Goal: Answer question/provide support: Share knowledge or assist other users

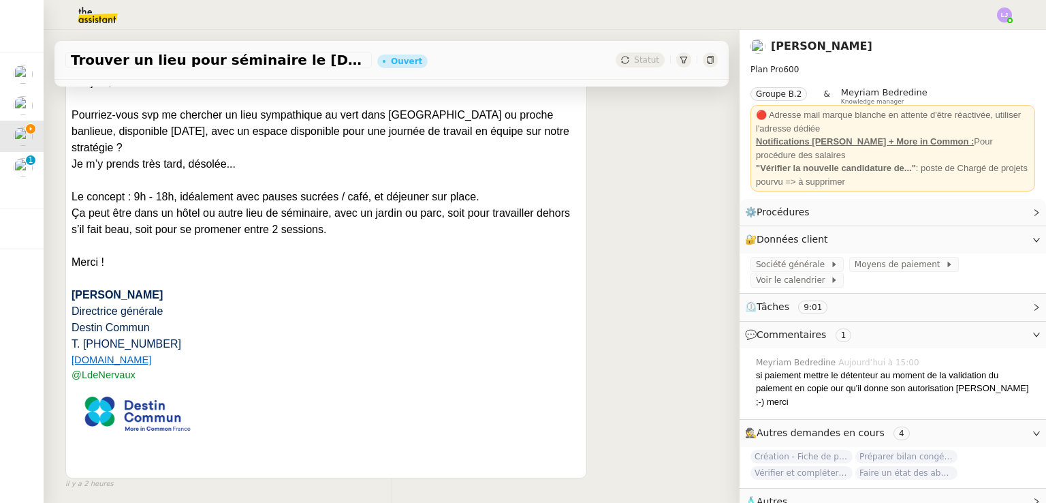
scroll to position [681, 0]
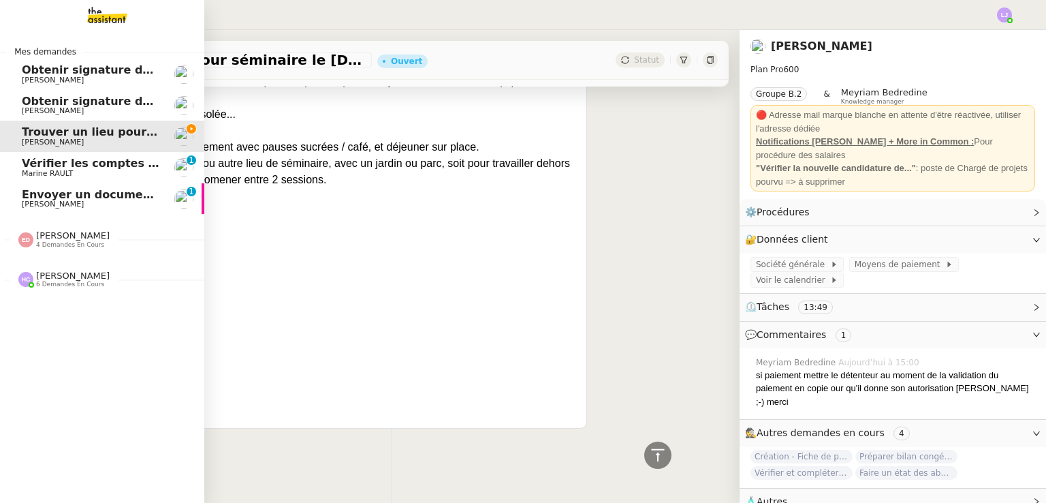
click at [38, 187] on link "Envoyer un document avant la fin de journée [PERSON_NAME] 0 1 2 3 4 5 6 7 8 9" at bounding box center [102, 198] width 204 height 31
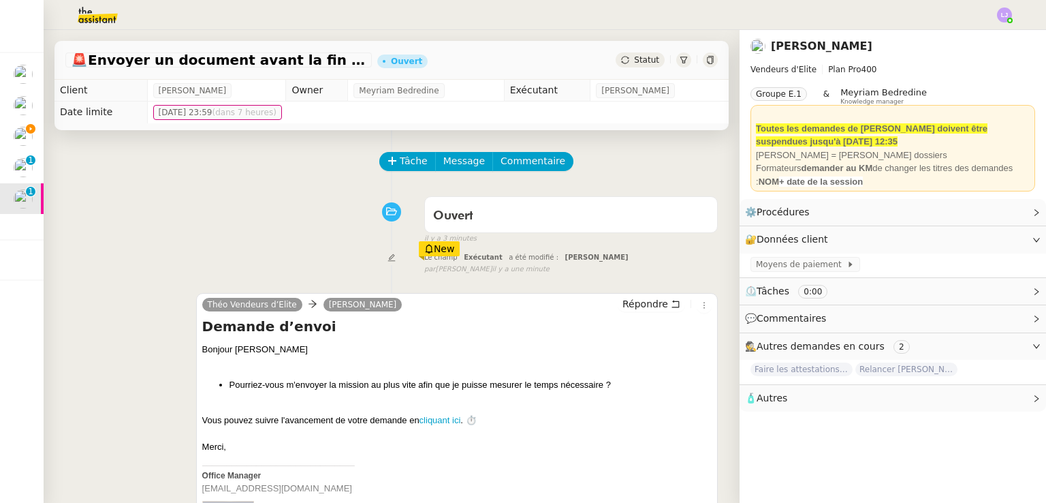
scroll to position [217, 0]
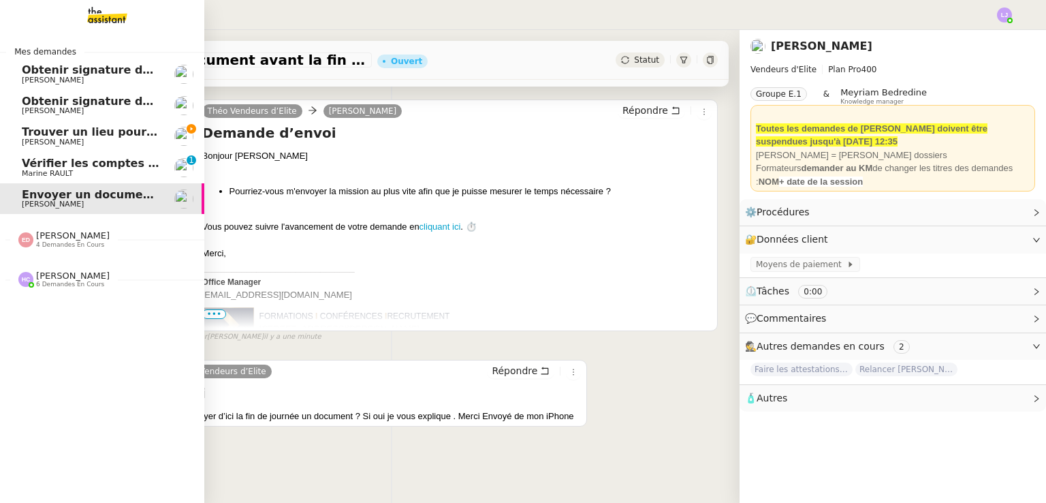
click at [31, 125] on link "Trouver un lieu pour séminaire le [DATE] [PERSON_NAME]" at bounding box center [102, 136] width 204 height 31
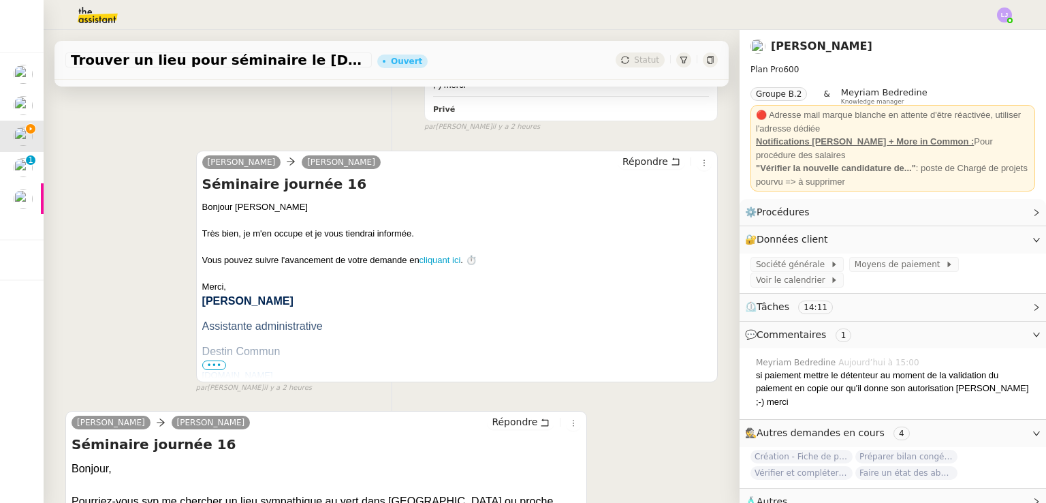
scroll to position [458, 0]
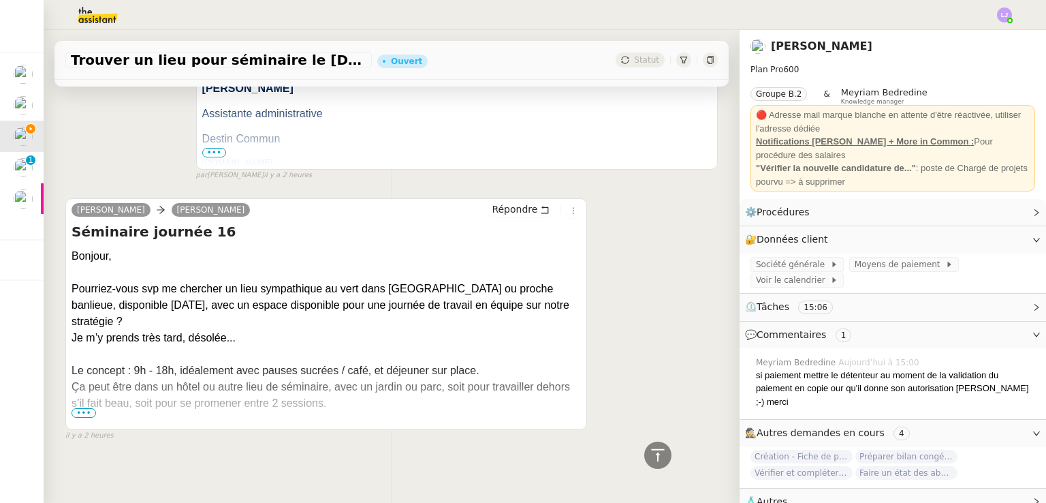
click at [110, 397] on div "Ça peut être dans un hôtel ou autre lieu de séminaire, avec un jardin ou parc, …" at bounding box center [327, 395] width 510 height 33
click at [82, 408] on span "•••" at bounding box center [84, 413] width 25 height 10
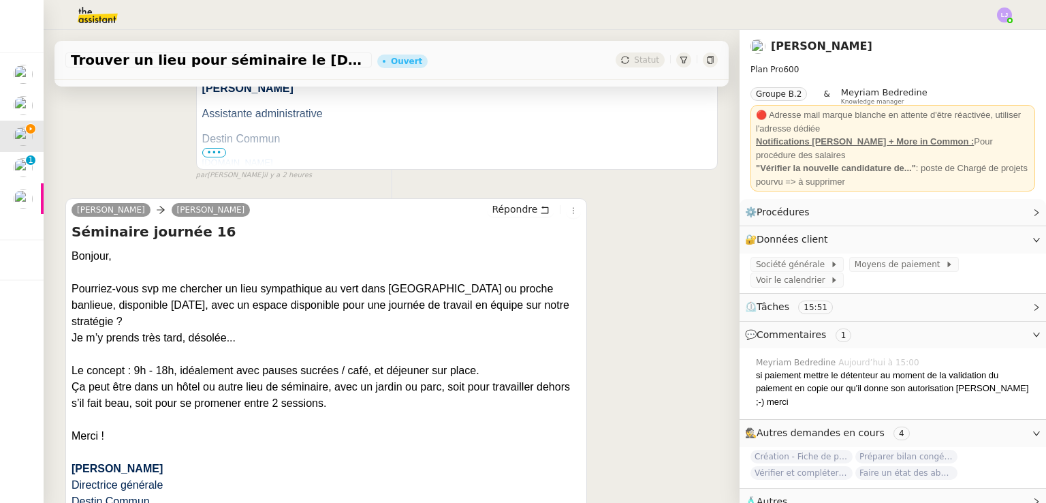
scroll to position [0, 0]
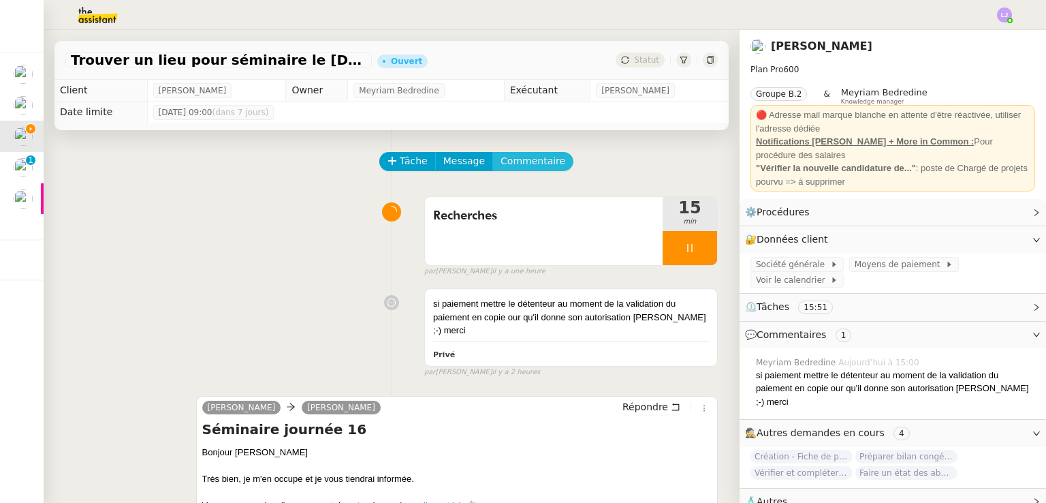
click at [523, 159] on span "Commentaire" at bounding box center [533, 161] width 65 height 16
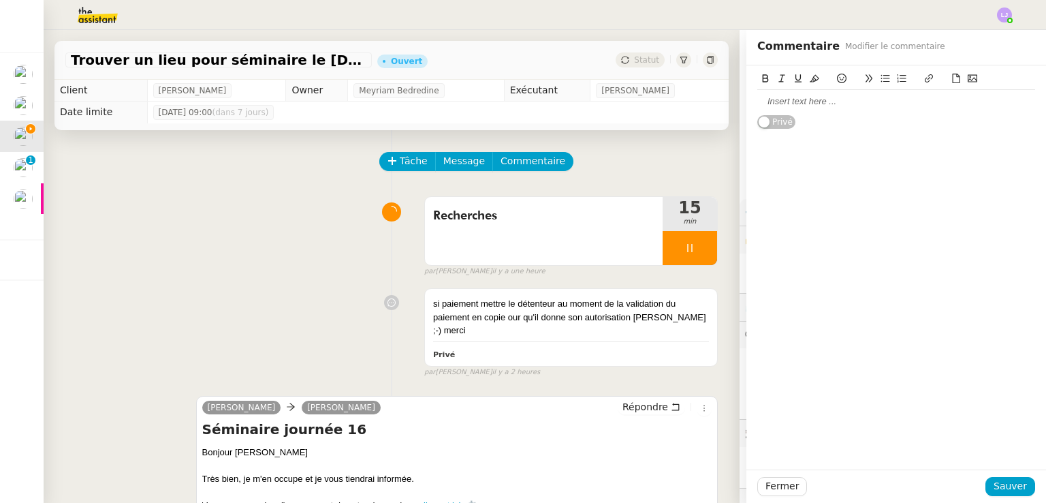
click at [916, 93] on div at bounding box center [897, 101] width 278 height 23
click at [925, 76] on icon at bounding box center [929, 78] width 8 height 8
paste input "[URL][DOMAIN_NAME]"
type input "[URL][DOMAIN_NAME]"
click at [1017, 484] on span "Sauver" at bounding box center [1010, 486] width 33 height 16
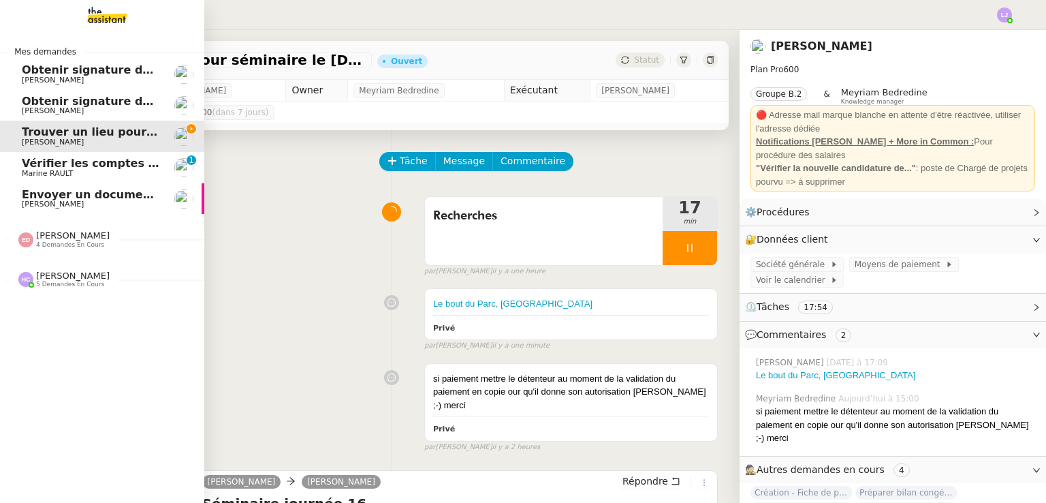
click at [37, 206] on span "[PERSON_NAME]" at bounding box center [53, 204] width 62 height 9
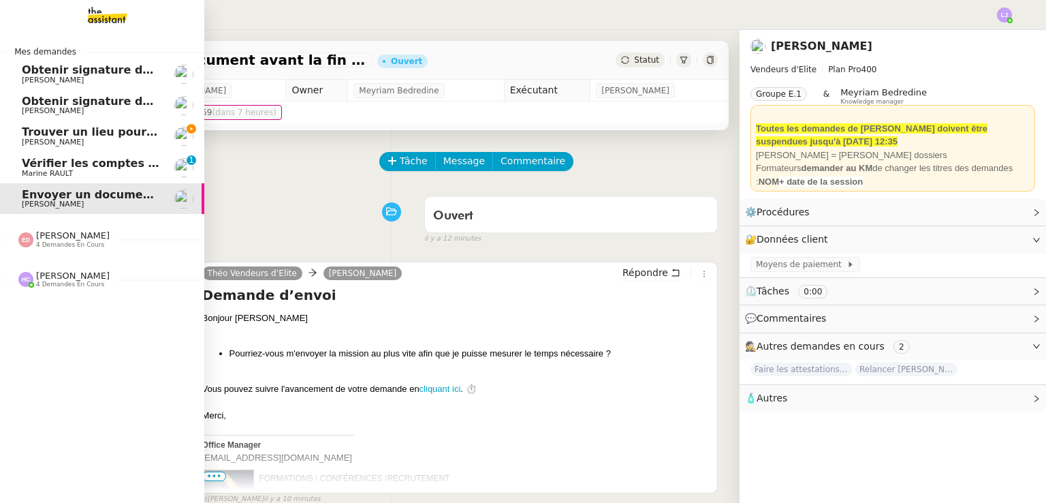
click at [73, 141] on span "[PERSON_NAME]" at bounding box center [53, 142] width 62 height 9
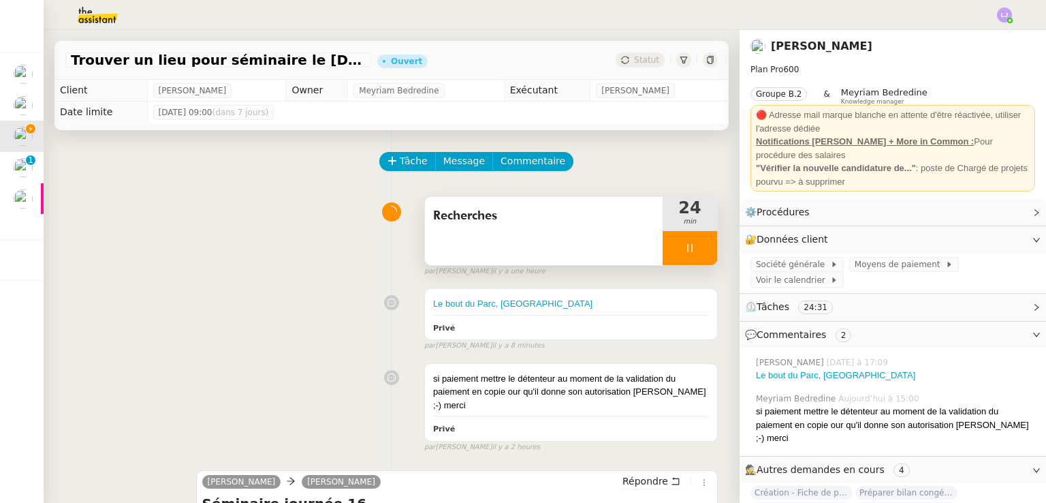
click at [694, 247] on div at bounding box center [690, 248] width 55 height 34
click at [665, 246] on div at bounding box center [676, 248] width 27 height 34
click at [680, 241] on div at bounding box center [690, 248] width 55 height 34
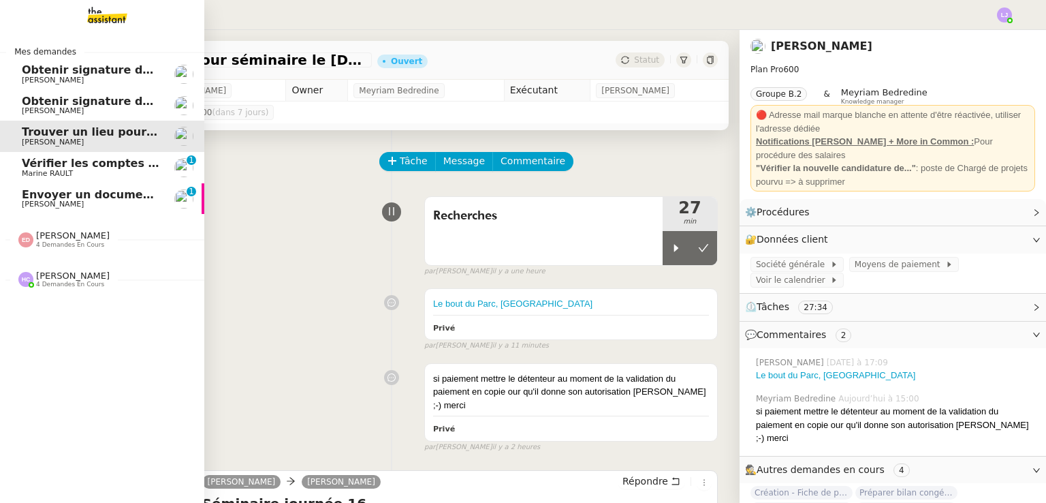
click at [73, 194] on span "Envoyer un document avant la fin de journée" at bounding box center [160, 194] width 277 height 13
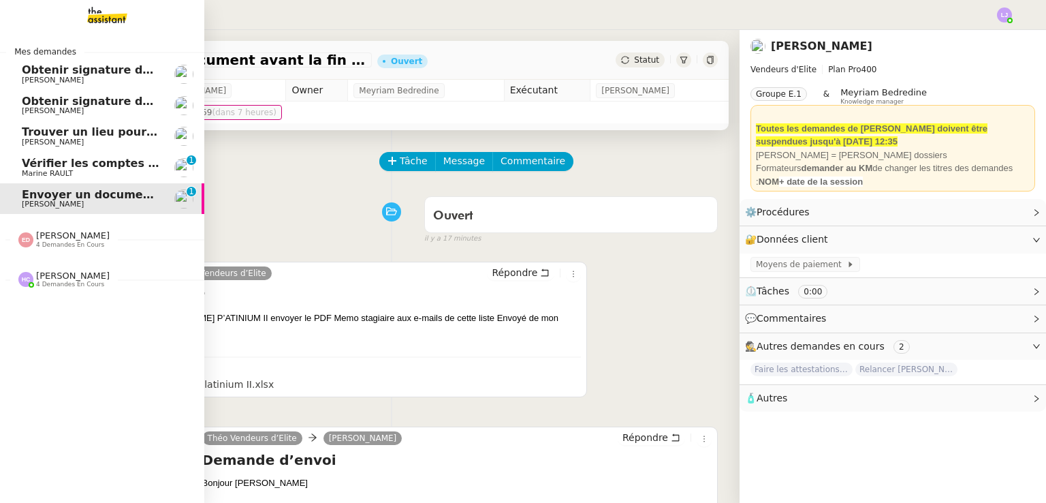
click at [114, 131] on span "Trouver un lieu pour séminaire le [DATE]" at bounding box center [146, 131] width 249 height 13
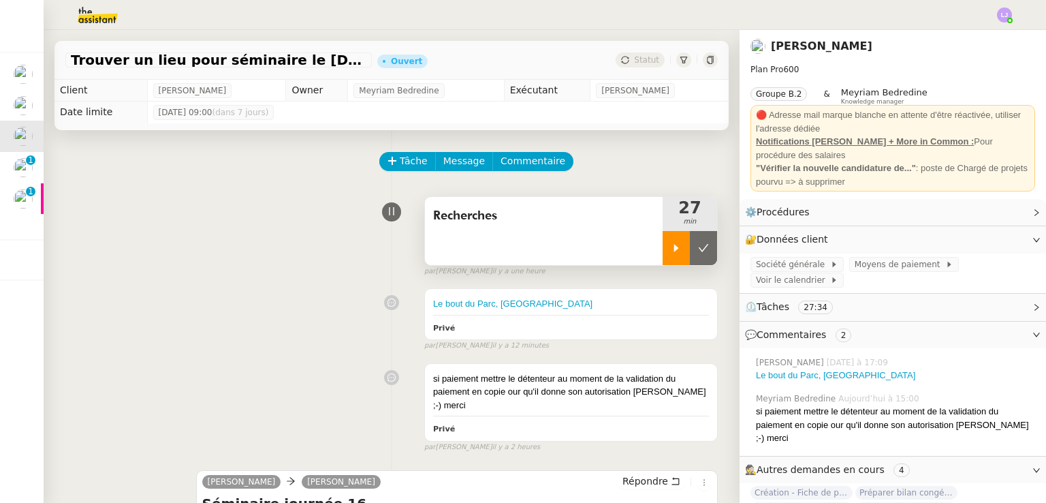
click at [663, 232] on div at bounding box center [676, 248] width 27 height 34
click at [669, 239] on div at bounding box center [690, 248] width 55 height 34
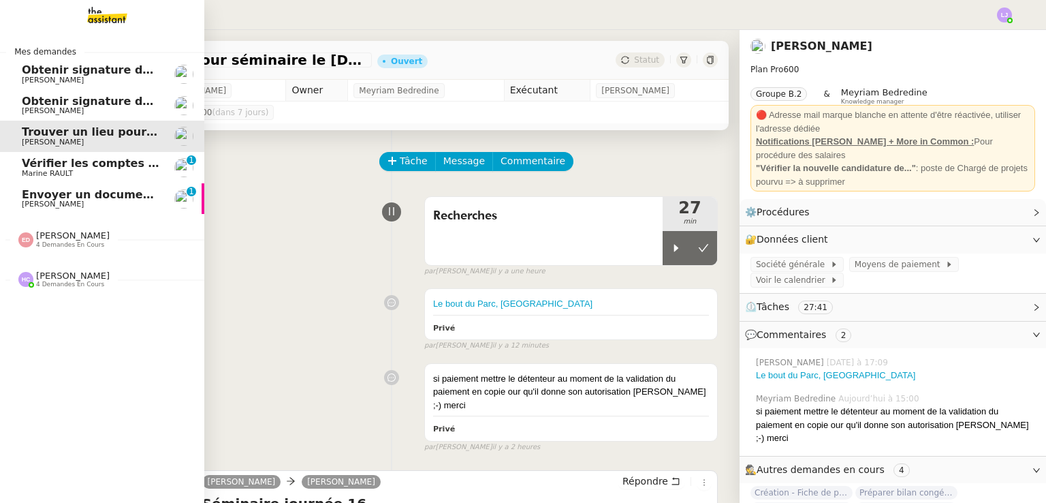
click at [69, 206] on span "[PERSON_NAME]" at bounding box center [91, 204] width 138 height 8
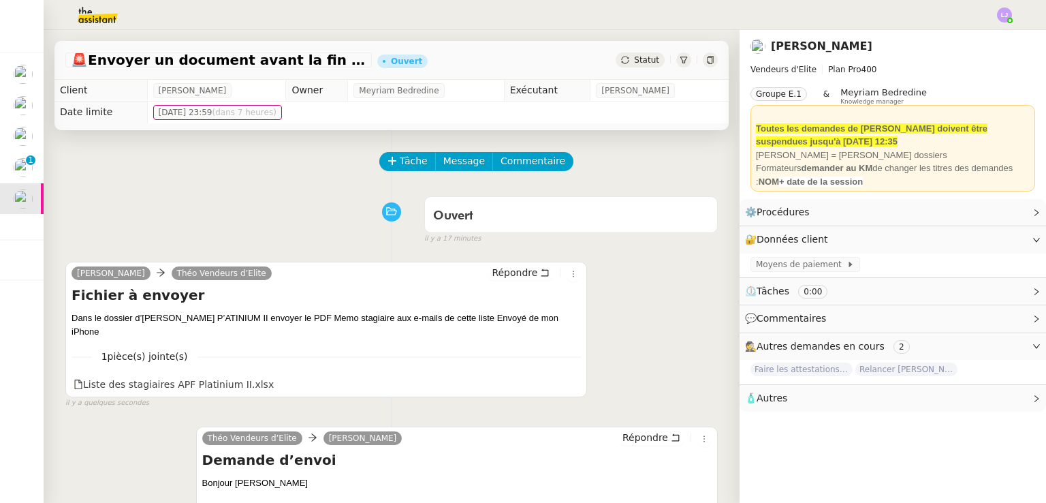
click at [672, 303] on div "[PERSON_NAME] [PERSON_NAME] d’Elite Répondre Fichier à envoyer Dans le dossier …" at bounding box center [391, 328] width 653 height 159
click at [408, 161] on span "Tâche" at bounding box center [414, 161] width 28 height 16
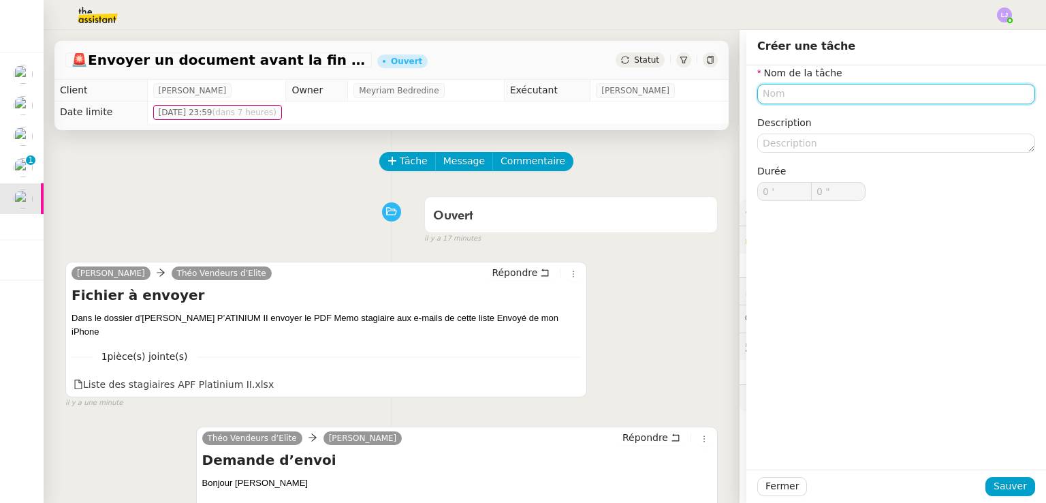
click at [785, 84] on input "text" at bounding box center [897, 94] width 278 height 20
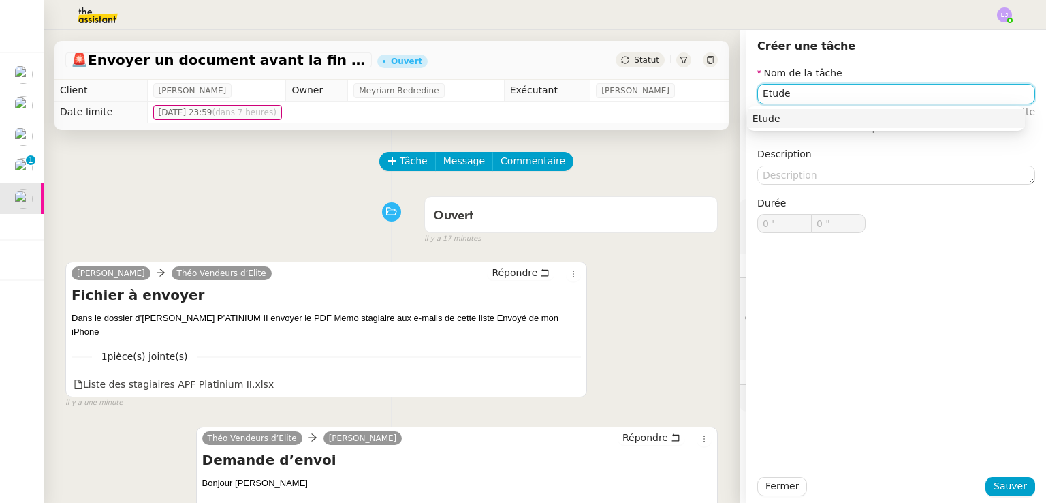
type input "Etude"
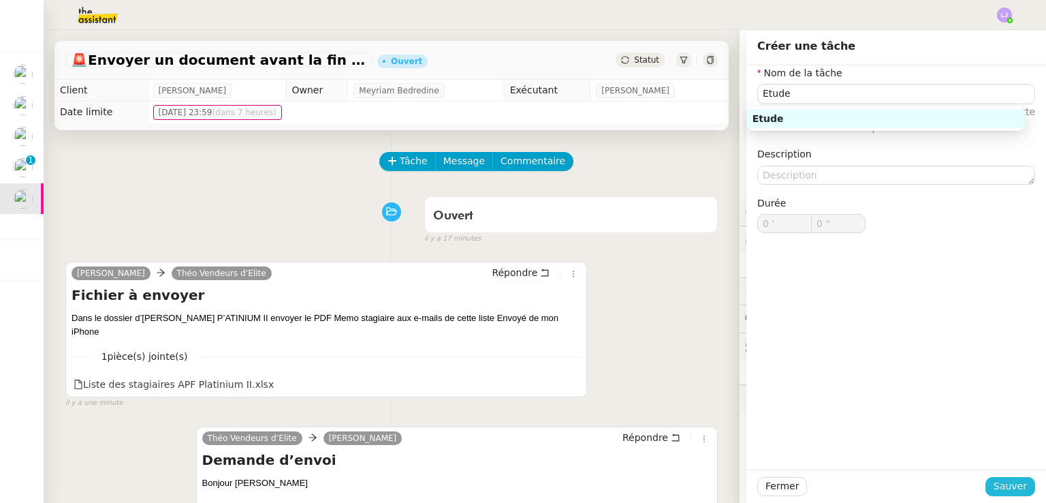
click at [1008, 484] on span "Sauver" at bounding box center [1010, 486] width 33 height 16
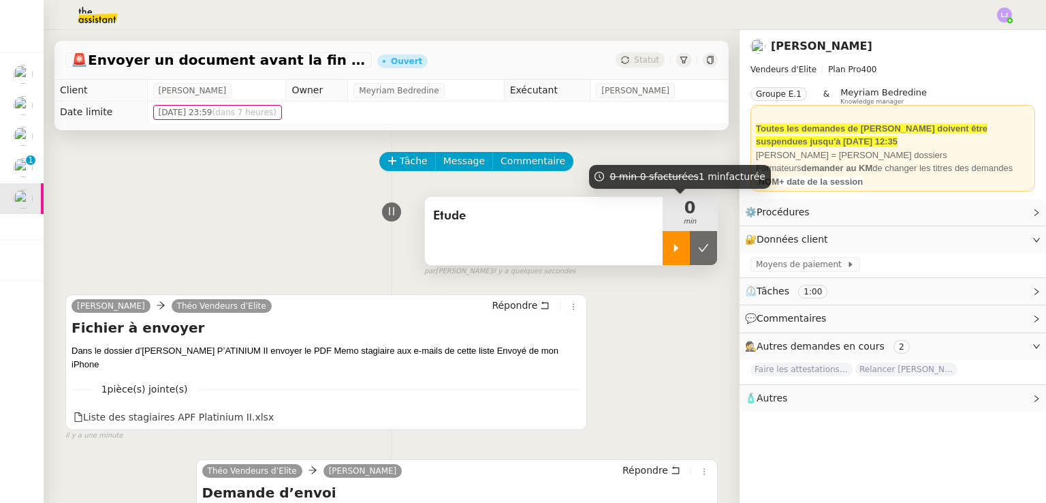
click at [663, 238] on div at bounding box center [676, 248] width 27 height 34
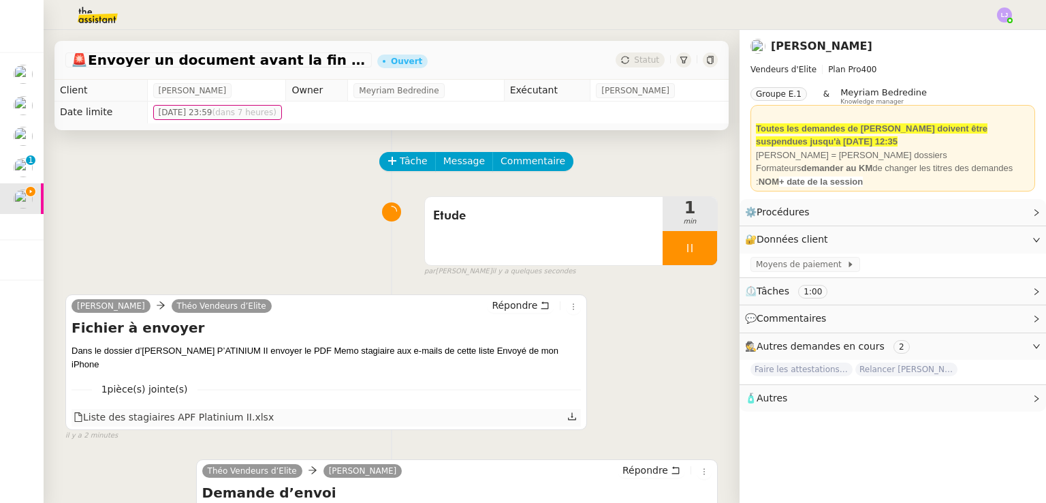
click at [568, 421] on icon at bounding box center [573, 417] width 10 height 10
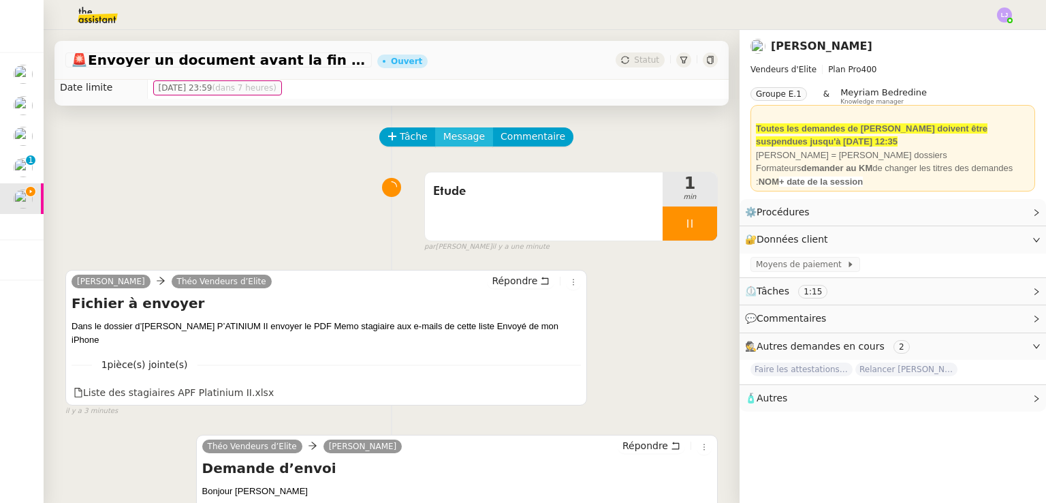
click at [444, 139] on span "Message" at bounding box center [465, 137] width 42 height 16
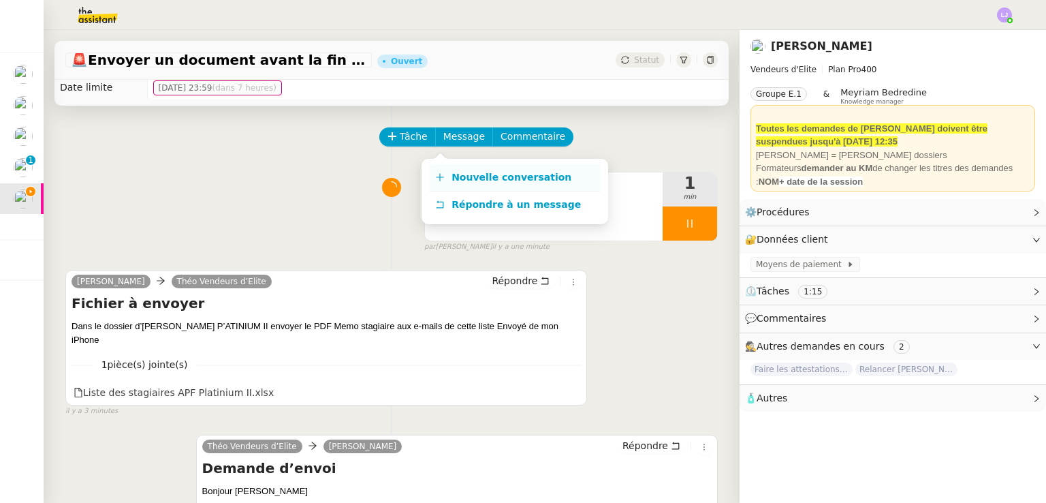
click at [467, 175] on span "Nouvelle conversation" at bounding box center [512, 177] width 120 height 11
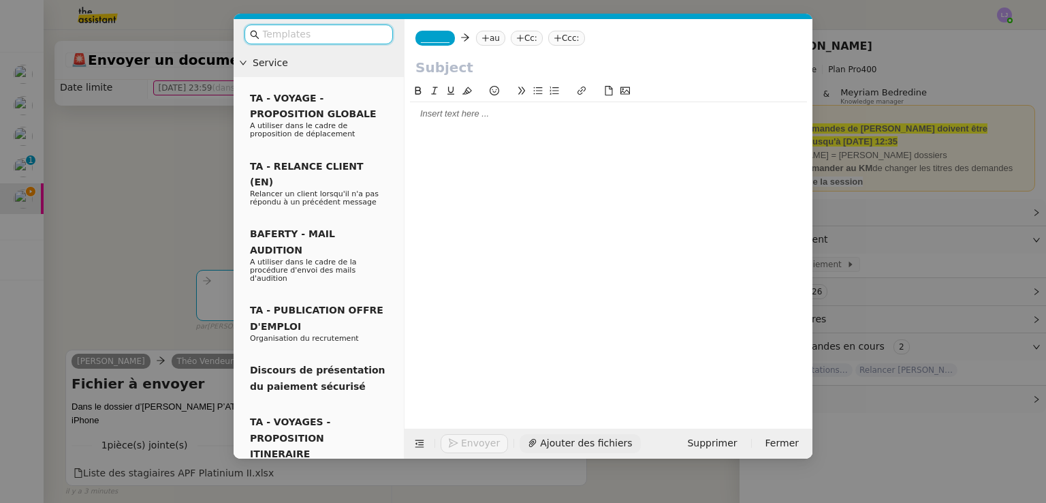
click at [561, 448] on span "Ajouter des fichiers" at bounding box center [586, 443] width 92 height 16
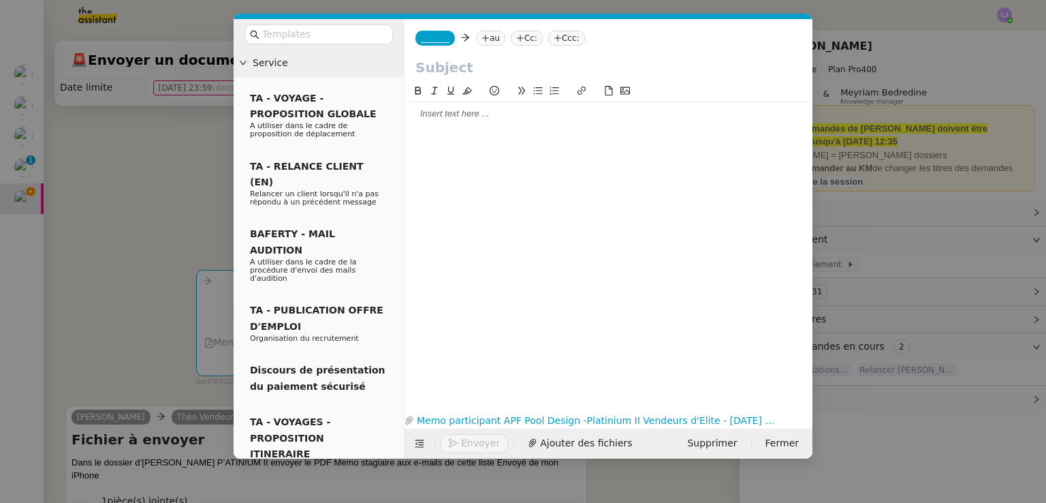
click at [137, 243] on nz-modal-container "Service TA - VOYAGE - PROPOSITION GLOBALE A utiliser dans le cadre de propositi…" at bounding box center [523, 251] width 1046 height 503
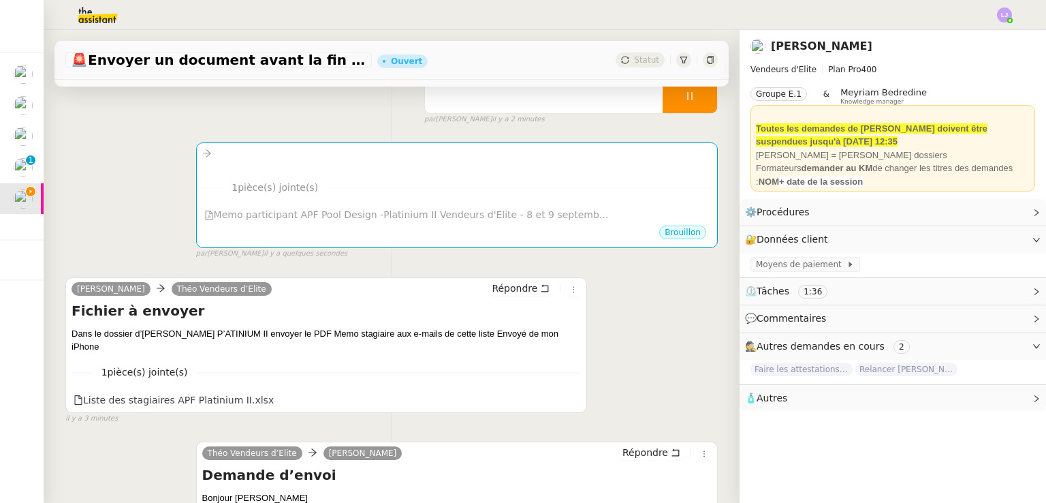
scroll to position [153, 0]
click at [504, 292] on span "Répondre" at bounding box center [515, 288] width 46 height 14
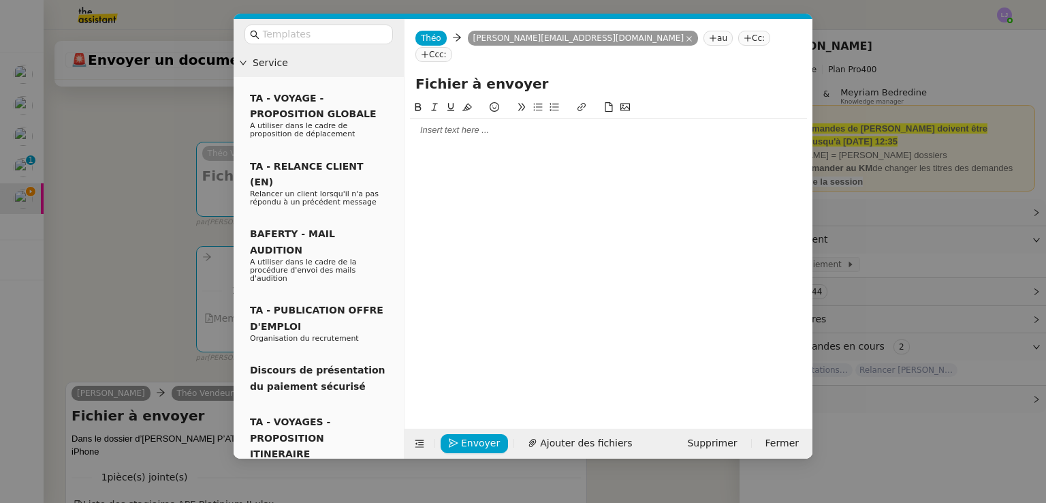
click at [491, 124] on div at bounding box center [608, 130] width 397 height 12
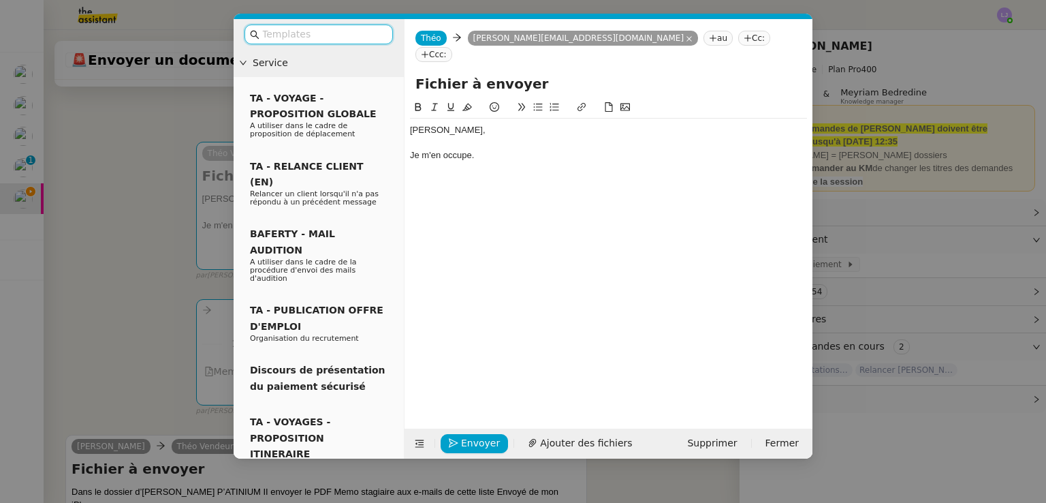
click at [337, 33] on input "text" at bounding box center [323, 35] width 123 height 16
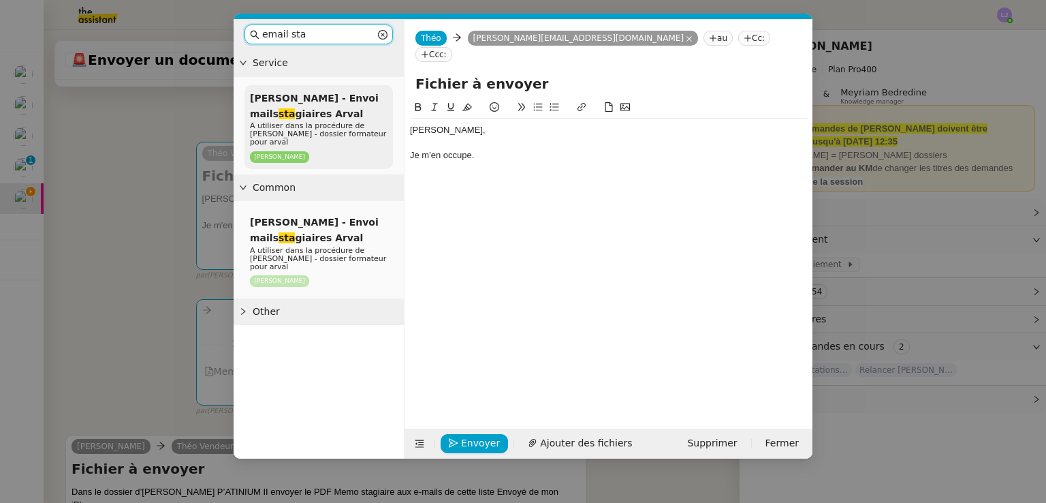
type input "email sta"
click at [335, 127] on span "A utiliser dans la procédure de [PERSON_NAME] - dossier formateur pour arval" at bounding box center [318, 133] width 136 height 25
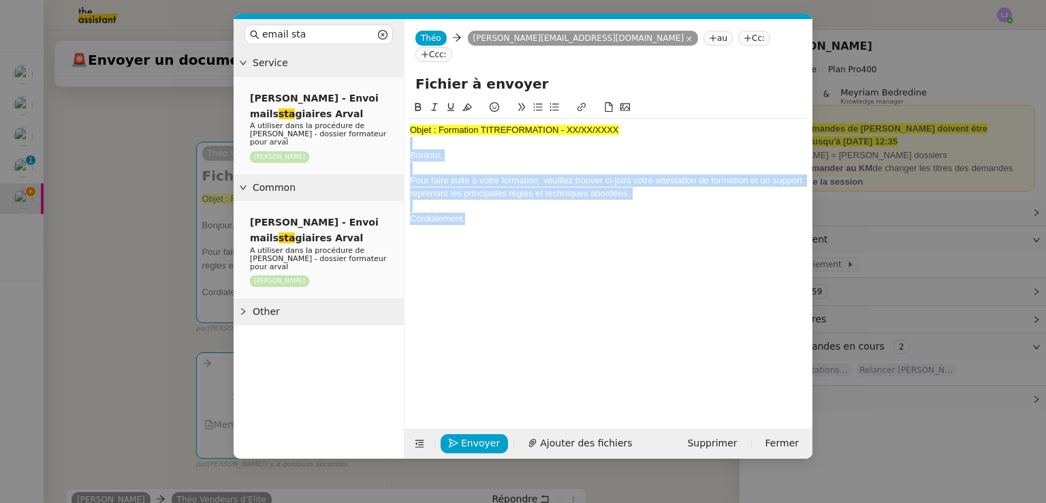
drag, startPoint x: 414, startPoint y: 127, endPoint x: 499, endPoint y: 205, distance: 115.7
click at [499, 205] on div "Objet : Formation TITREFORMATION - XX/XX/XXXX Bonjour, Pour faire suite à votre…" at bounding box center [608, 175] width 397 height 112
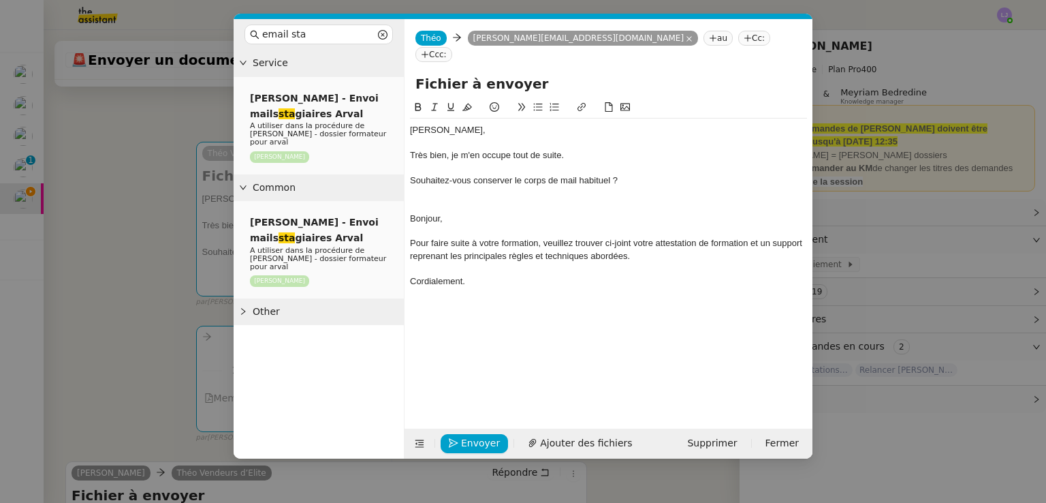
scroll to position [0, 0]
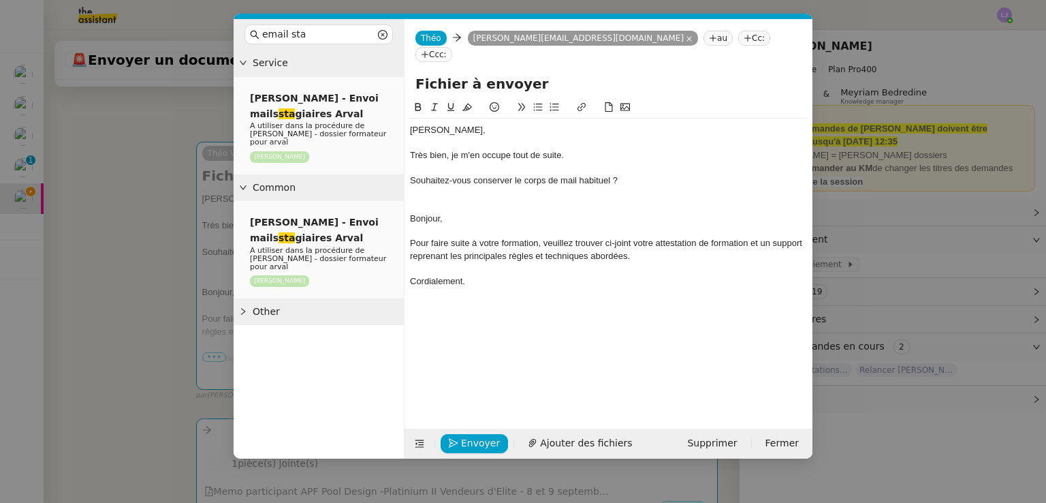
click at [610, 174] on div "Souhaitez-vous conserver le corps de mail habituel ?" at bounding box center [608, 180] width 397 height 12
click at [508, 200] on div at bounding box center [608, 206] width 397 height 12
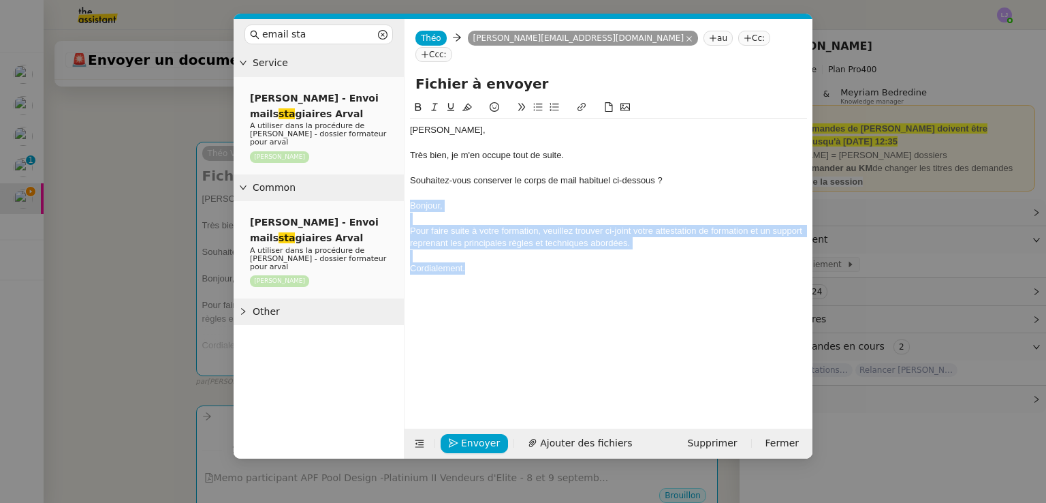
drag, startPoint x: 491, startPoint y: 254, endPoint x: 399, endPoint y: 189, distance: 112.9
click at [399, 189] on nz-layout "email sta Service [PERSON_NAME] - Envoi mails sta [PERSON_NAME] A utiliser dans…" at bounding box center [523, 238] width 579 height 439
click at [502, 262] on div "Cordialement." at bounding box center [608, 268] width 397 height 12
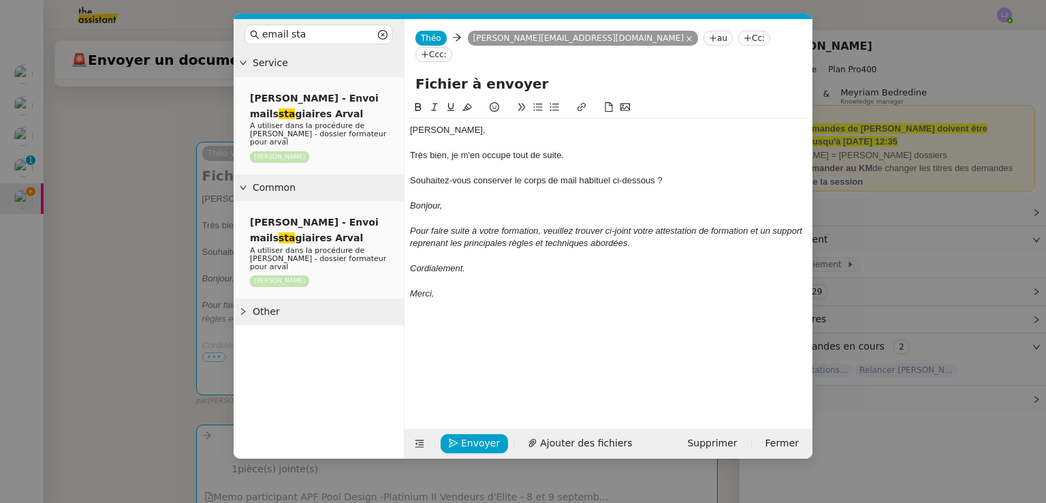
click at [421, 288] on em "Merci," at bounding box center [422, 293] width 24 height 10
click at [454, 149] on div "Très bien, je m'en occupe tout de suite." at bounding box center [608, 155] width 397 height 12
click at [478, 174] on div "Souhaitez-vous conserver le corps de mail habituel ci-dessous ?" at bounding box center [608, 180] width 397 height 12
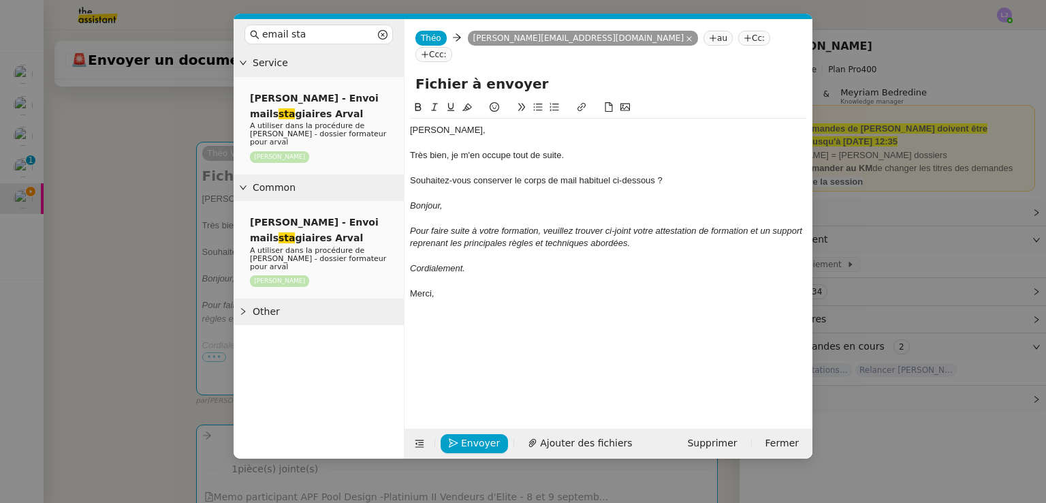
click at [540, 102] on icon at bounding box center [538, 107] width 10 height 10
click at [575, 149] on div "Très bien, je m'en occupe tout de suite." at bounding box center [608, 155] width 397 height 12
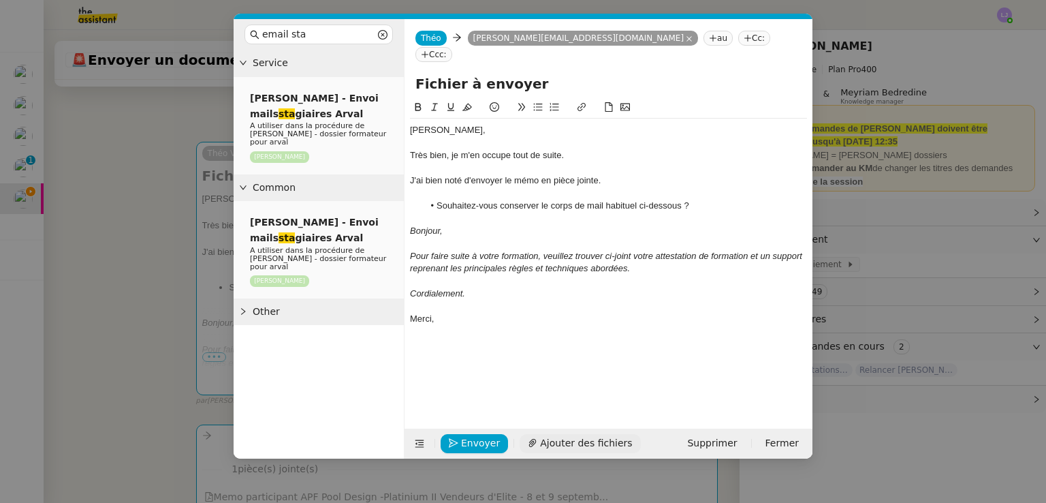
click at [594, 447] on span "Ajouter des fichiers" at bounding box center [586, 443] width 92 height 16
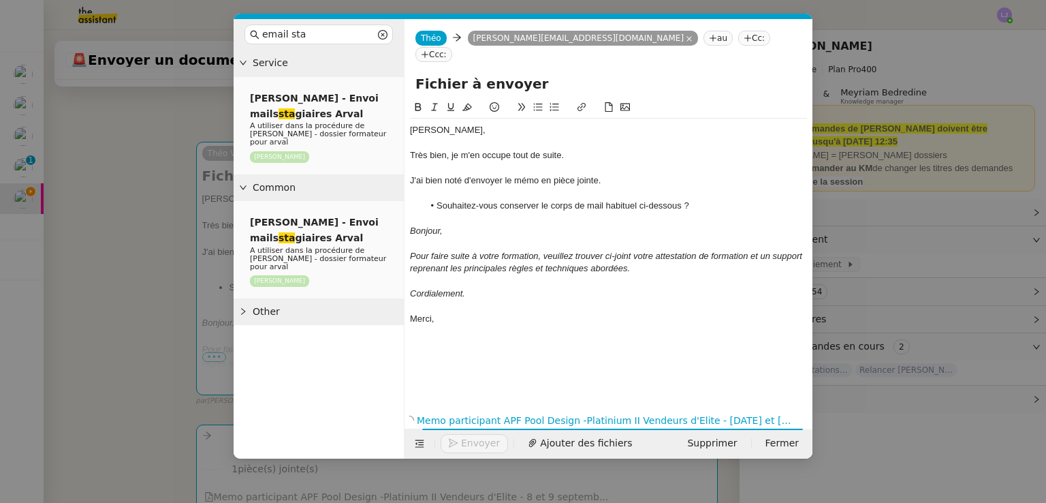
click at [580, 200] on li "Souhaitez-vous conserver le corps de mail habituel ci-dessous ?" at bounding box center [616, 206] width 384 height 12
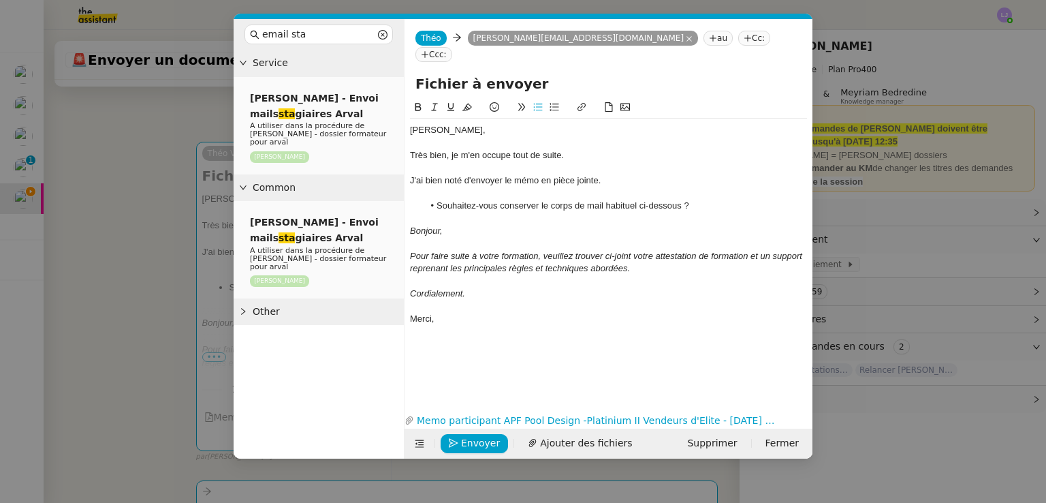
click at [121, 312] on nz-modal-container "email sta Service [PERSON_NAME] - Envoi mails sta [PERSON_NAME] A utiliser dans…" at bounding box center [523, 251] width 1046 height 503
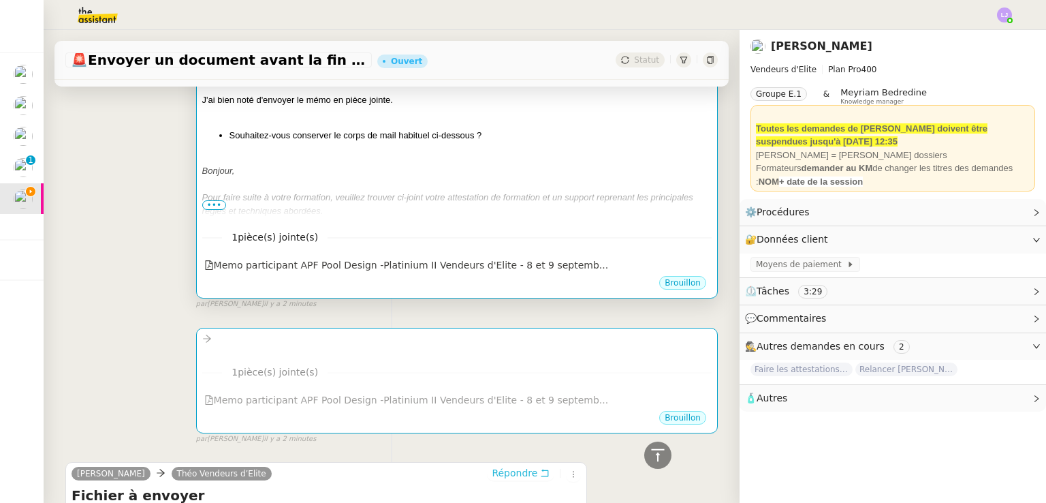
scroll to position [210, 0]
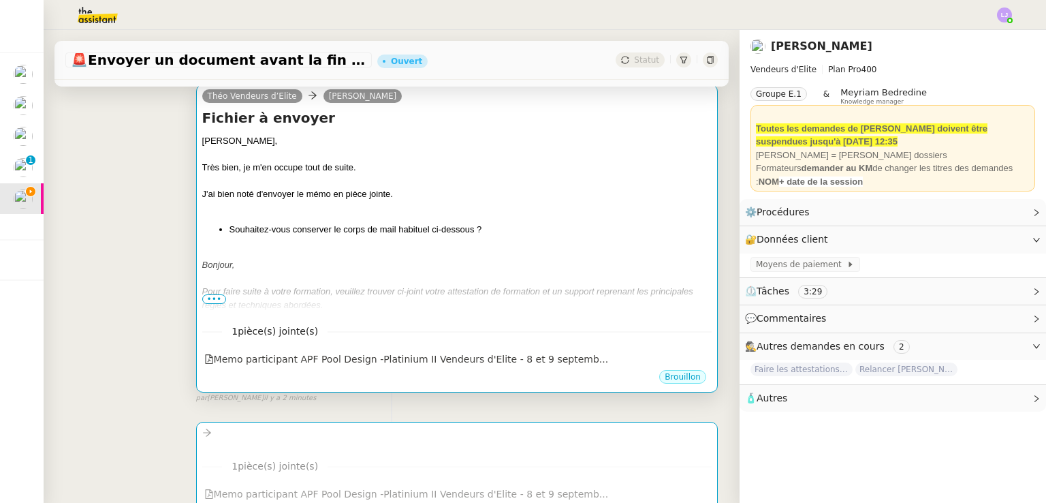
click at [441, 223] on div "[PERSON_NAME], Très bien, je m'en occupe tout de suite. J'ai bien noté d'envoye…" at bounding box center [457, 249] width 510 height 230
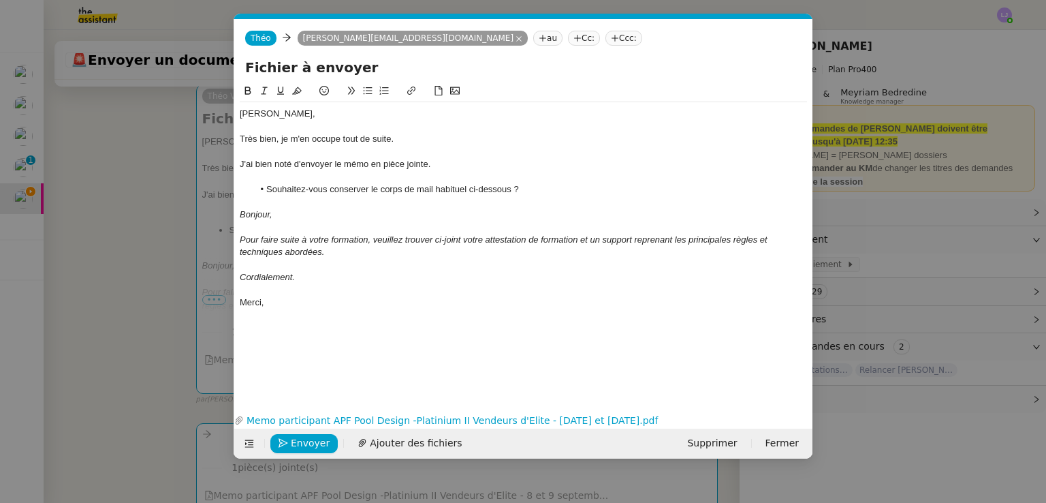
scroll to position [0, 65]
click at [540, 183] on li "Souhaitez-vous conserver le corps de mail habituel ci-dessous ?" at bounding box center [530, 189] width 555 height 12
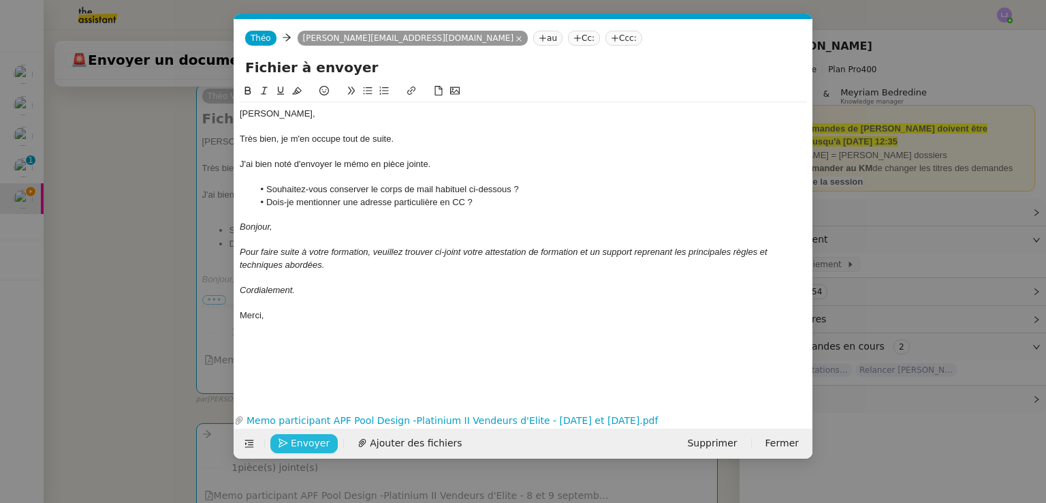
click at [300, 436] on span "Envoyer" at bounding box center [310, 443] width 39 height 16
click at [300, 436] on span "Confirmer l'envoi" at bounding box center [332, 443] width 82 height 16
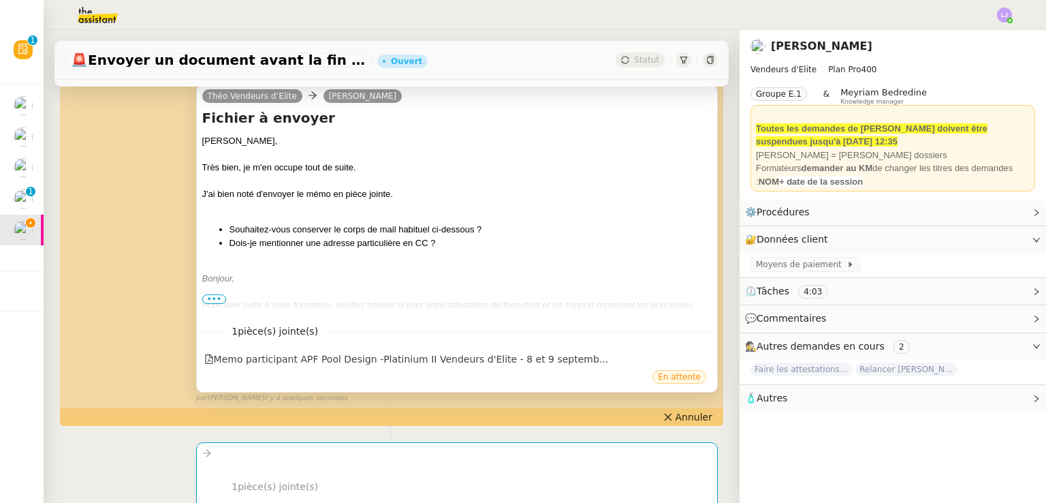
scroll to position [0, 0]
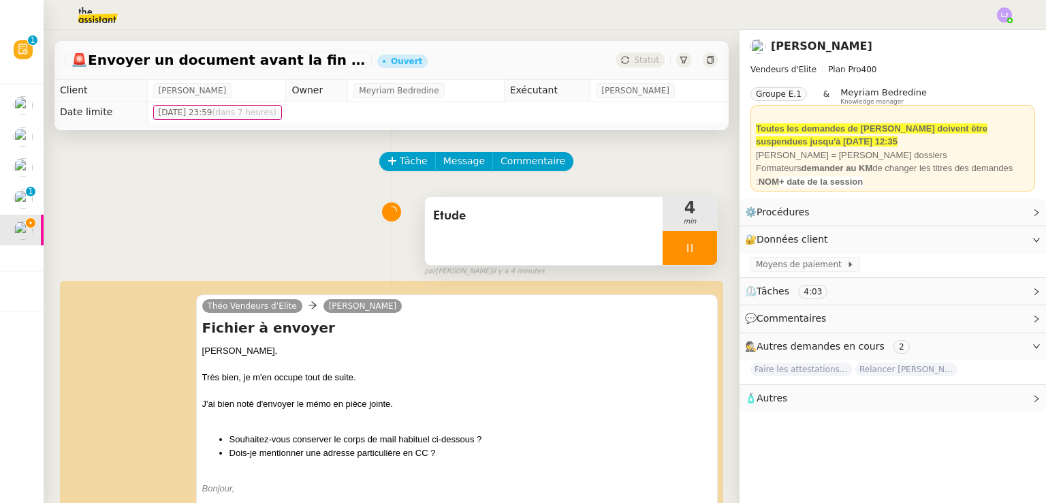
click at [692, 246] on div at bounding box center [690, 248] width 55 height 34
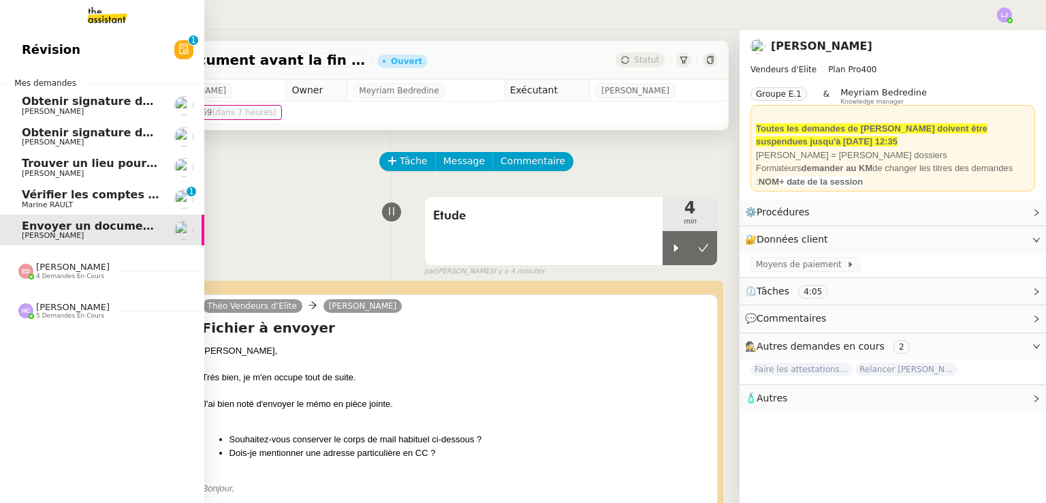
click at [115, 172] on span "[PERSON_NAME]" at bounding box center [91, 174] width 138 height 8
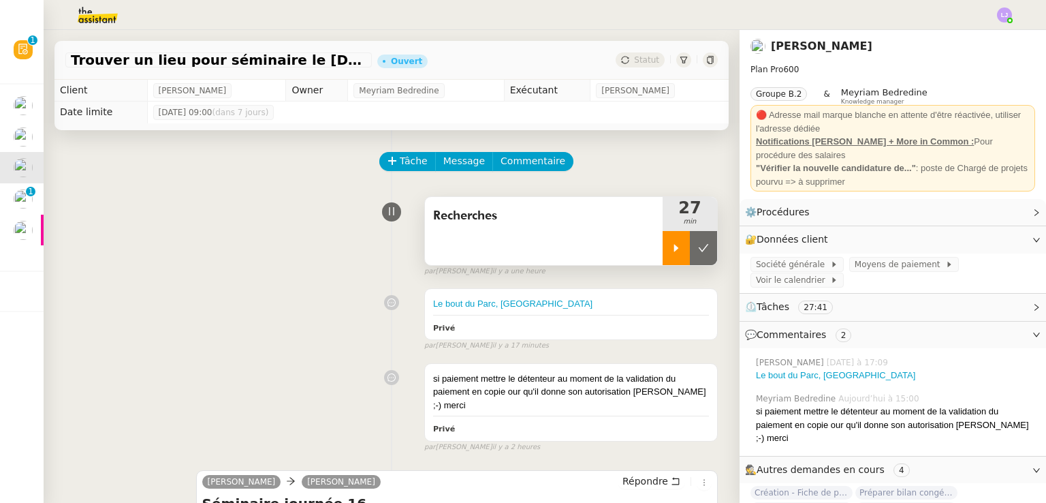
click at [663, 264] on div at bounding box center [676, 248] width 27 height 34
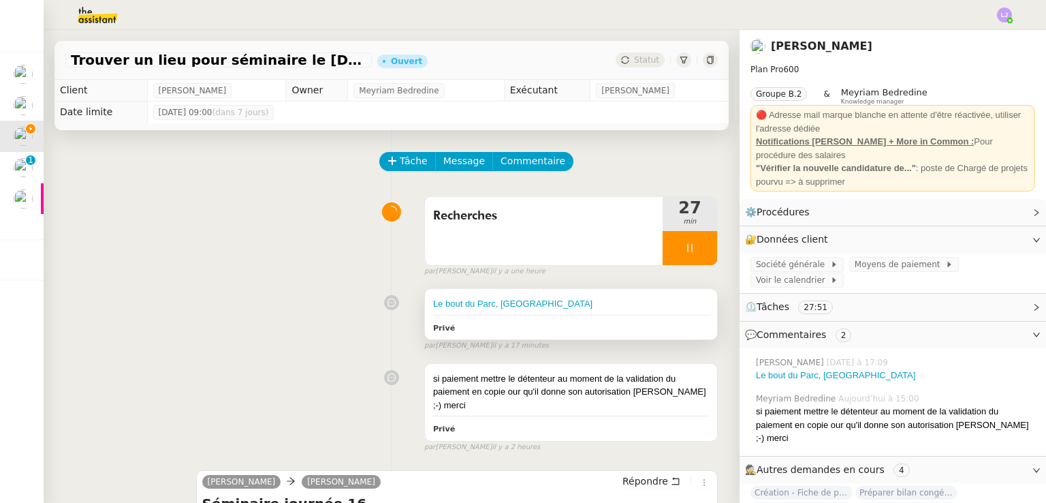
click at [573, 312] on div "Le bout du Parc, Versailles Privé" at bounding box center [571, 314] width 292 height 50
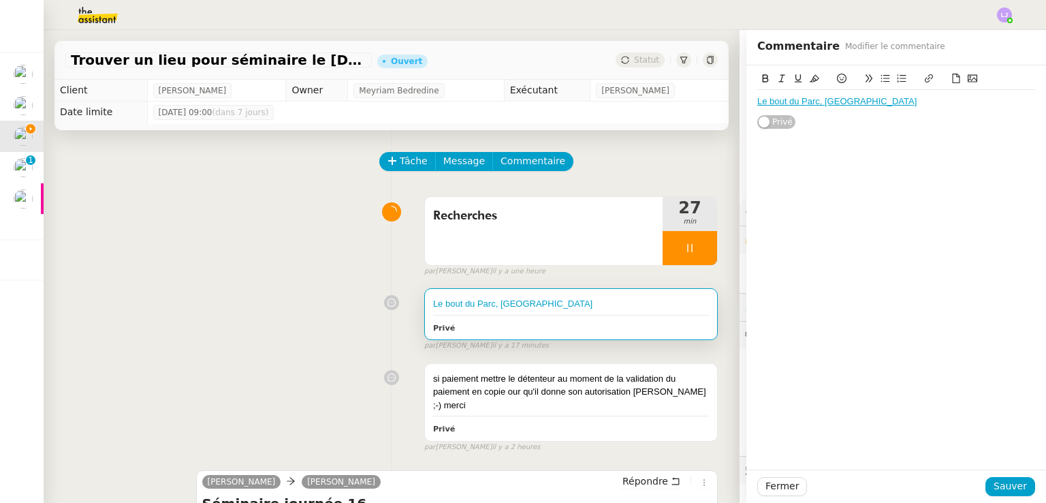
click at [876, 102] on div "Le bout du Parc, [GEOGRAPHIC_DATA]" at bounding box center [897, 101] width 278 height 12
click at [832, 115] on div "Espace Citizen" at bounding box center [897, 114] width 278 height 12
click at [925, 80] on icon at bounding box center [930, 79] width 10 height 10
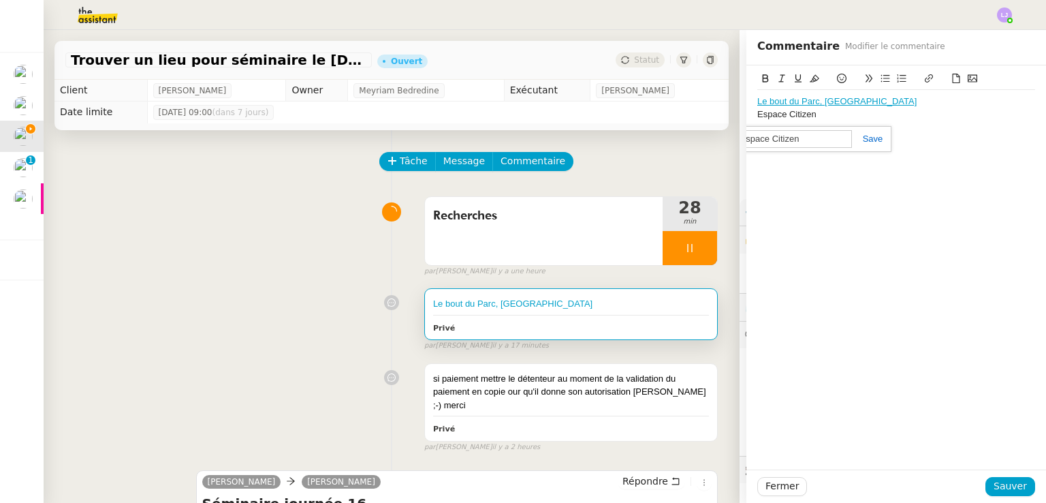
paste input "[URL][DOMAIN_NAME]"
type input "[URL][DOMAIN_NAME]"
click at [994, 493] on span "Sauver" at bounding box center [1010, 486] width 33 height 16
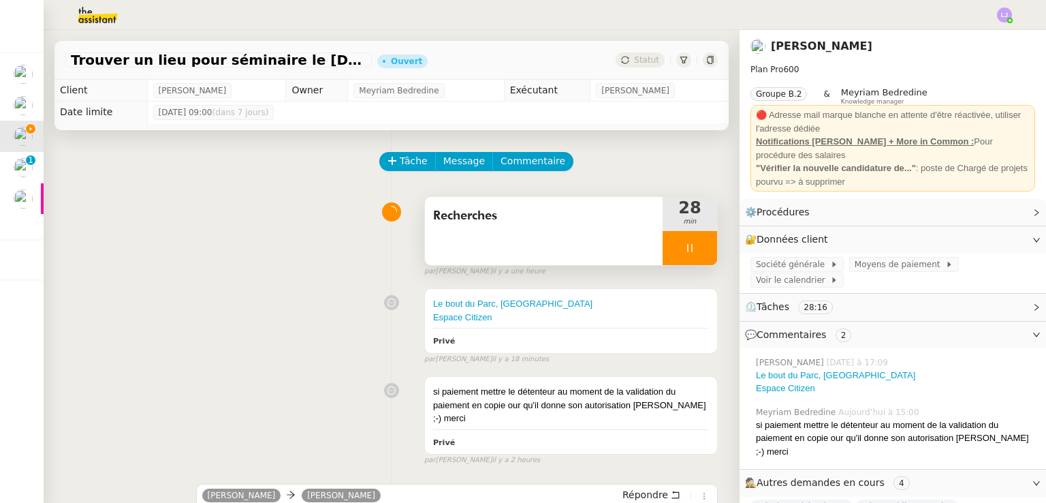
click at [681, 232] on div at bounding box center [690, 248] width 55 height 34
click at [663, 243] on div at bounding box center [676, 248] width 27 height 34
click at [687, 247] on icon at bounding box center [689, 248] width 5 height 8
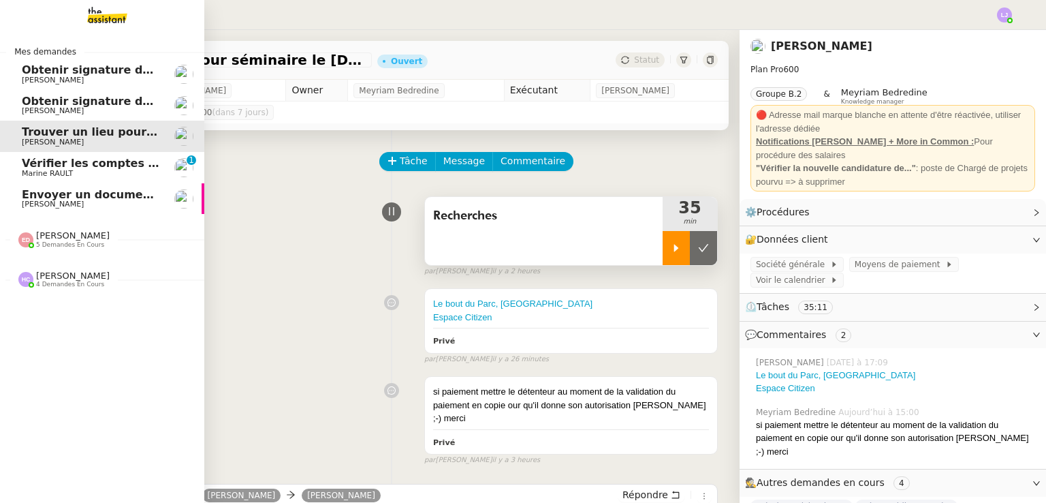
click at [90, 207] on span "[PERSON_NAME]" at bounding box center [91, 204] width 138 height 8
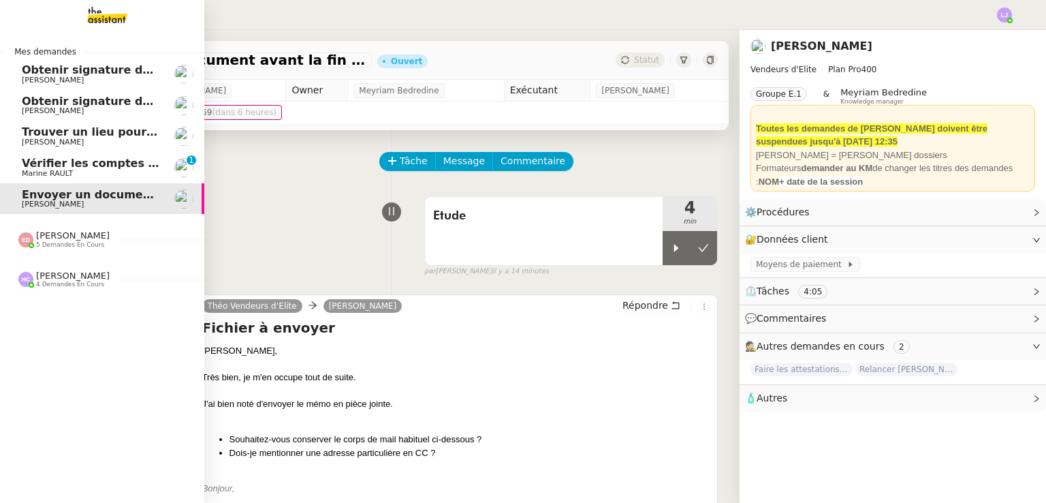
click at [14, 148] on link "Trouver un lieu pour séminaire le [DATE] [PERSON_NAME]" at bounding box center [102, 136] width 204 height 31
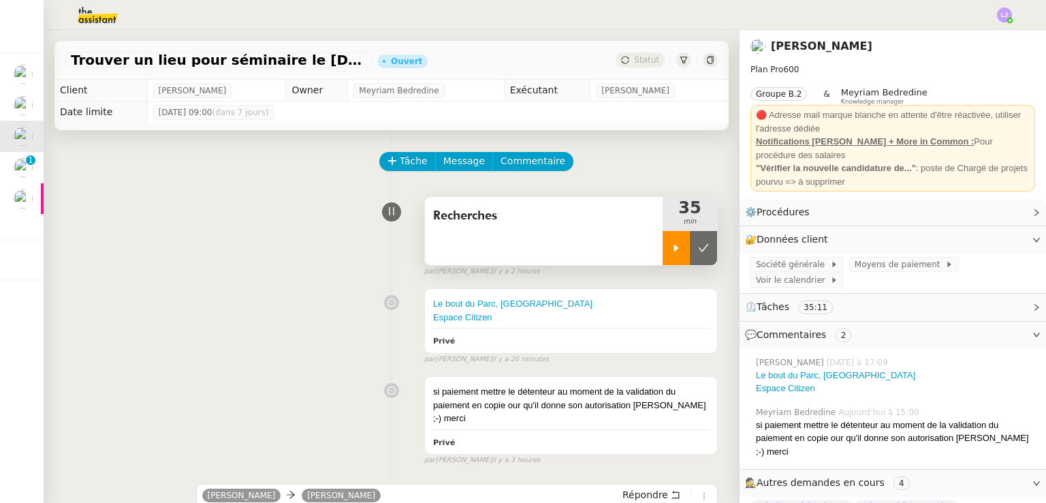
click at [671, 246] on icon at bounding box center [676, 248] width 11 height 11
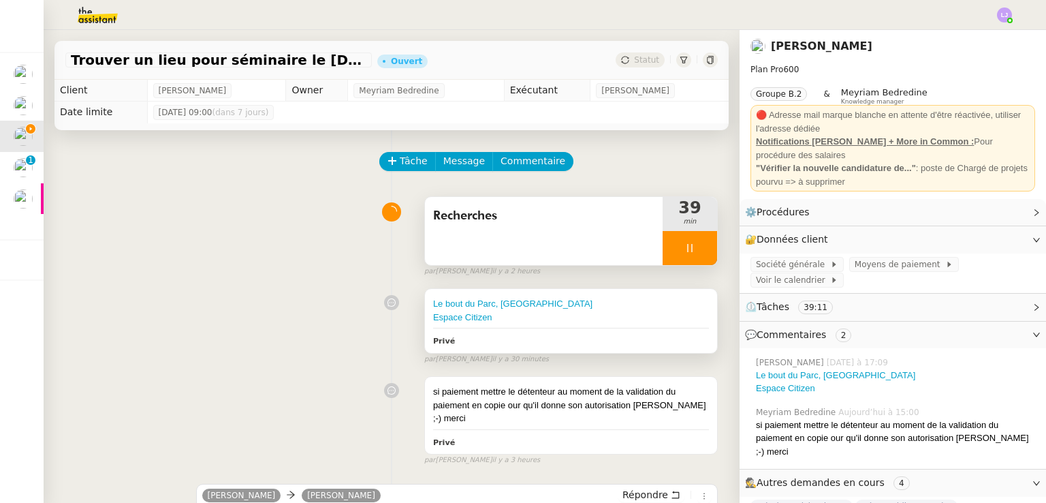
click at [628, 300] on div "Le bout du Parc, [GEOGRAPHIC_DATA]" at bounding box center [571, 304] width 276 height 14
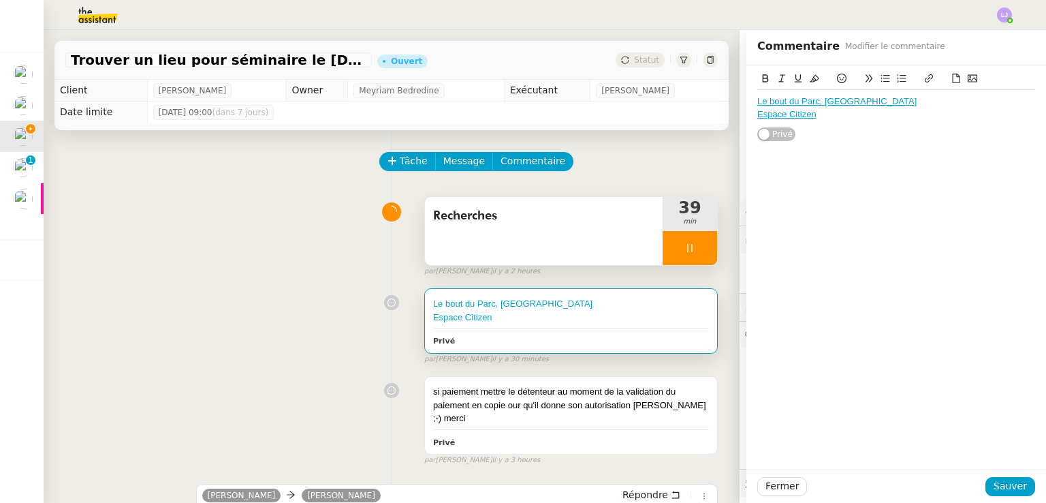
click at [861, 117] on div "Espace Citizen" at bounding box center [897, 114] width 278 height 12
click at [782, 129] on div "Le Salon Perché" at bounding box center [897, 127] width 278 height 12
drag, startPoint x: 913, startPoint y: 88, endPoint x: 920, endPoint y: 75, distance: 14.6
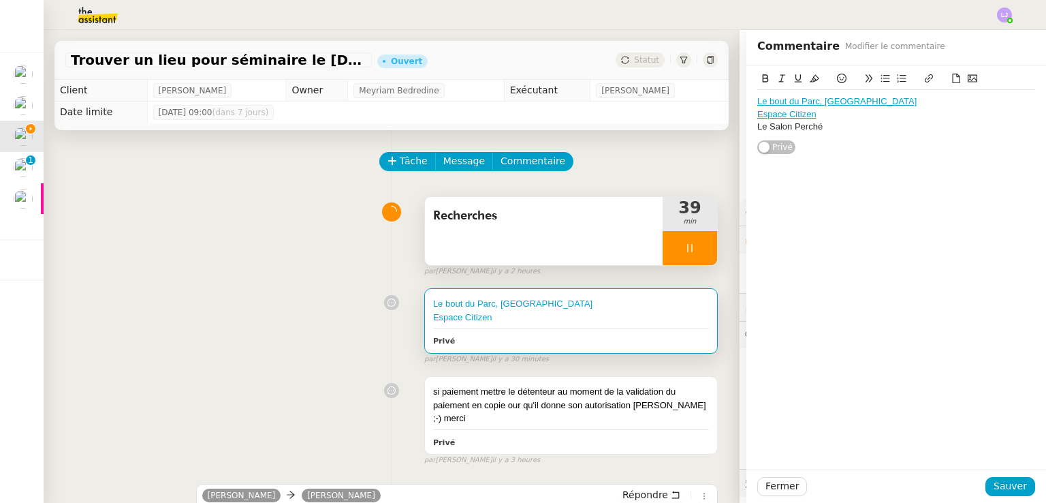
click at [920, 75] on div at bounding box center [897, 80] width 278 height 19
click at [807, 124] on div "Le Salon Perché" at bounding box center [897, 127] width 278 height 12
click at [925, 80] on icon at bounding box center [930, 79] width 10 height 10
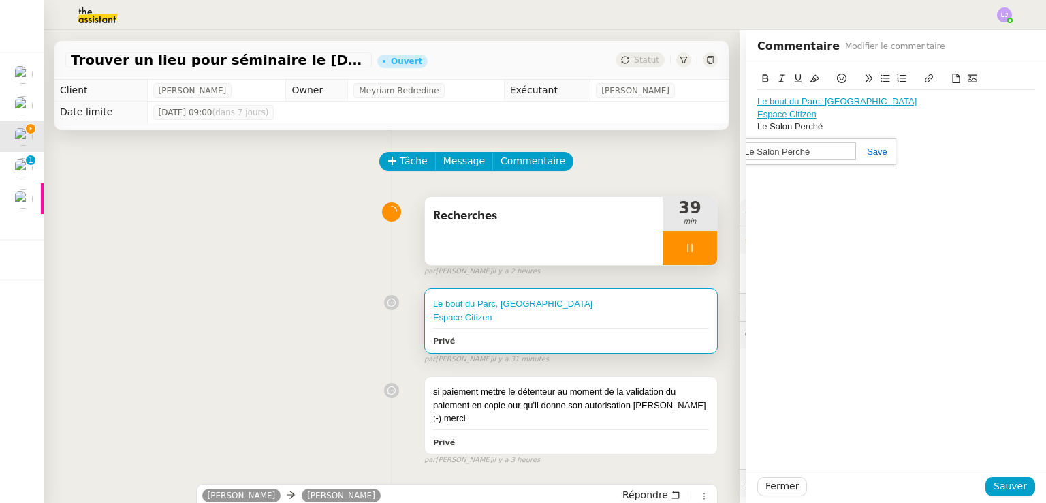
paste input "[URL][DOMAIN_NAME]"
type input "[URL][DOMAIN_NAME]"
click at [999, 478] on span "Sauver" at bounding box center [1010, 486] width 33 height 16
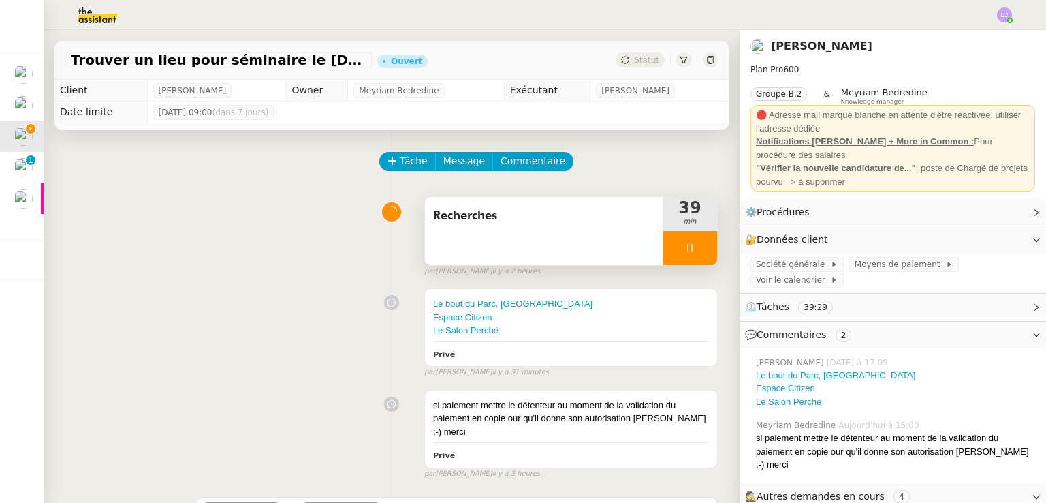
click at [685, 252] on icon at bounding box center [690, 248] width 11 height 11
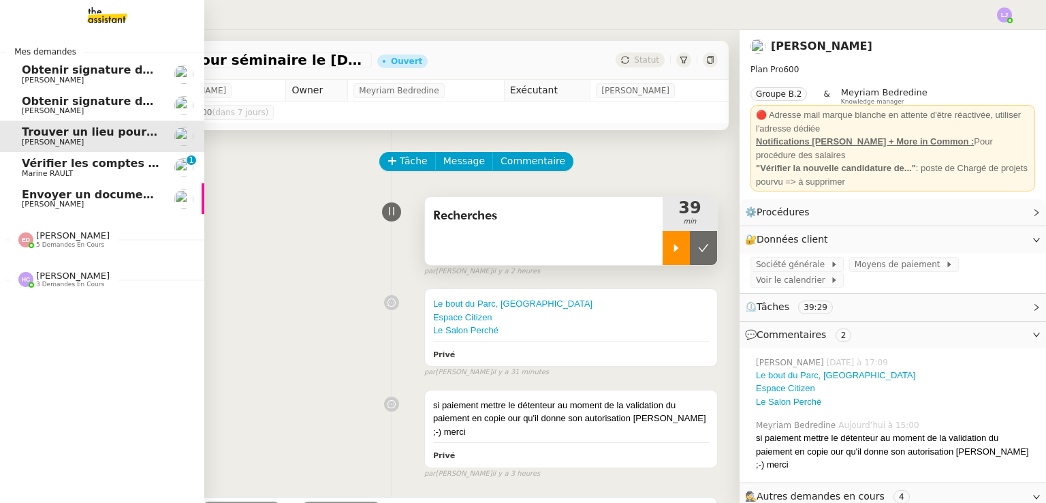
click at [22, 176] on span "Marine RAULT" at bounding box center [47, 173] width 51 height 9
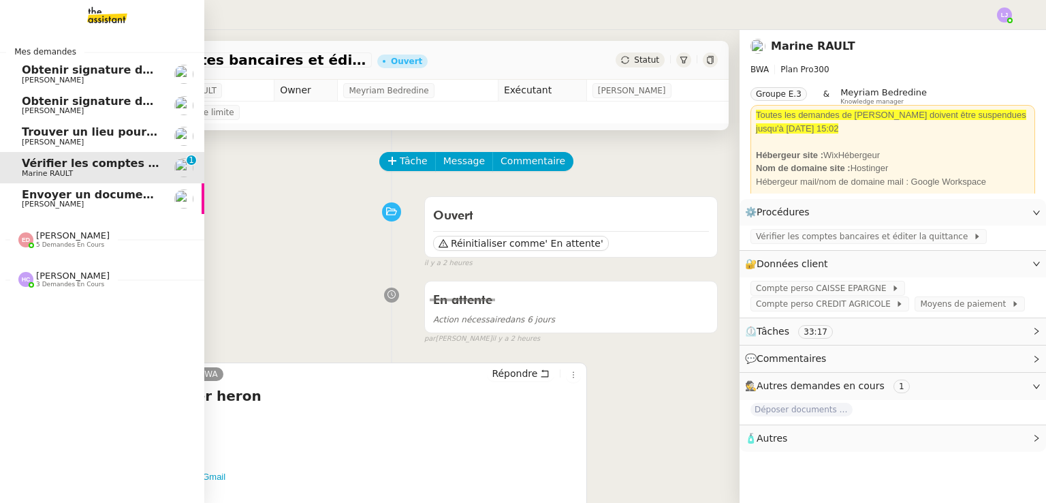
click at [118, 200] on span "Envoyer un document avant la fin de journée" at bounding box center [160, 194] width 277 height 13
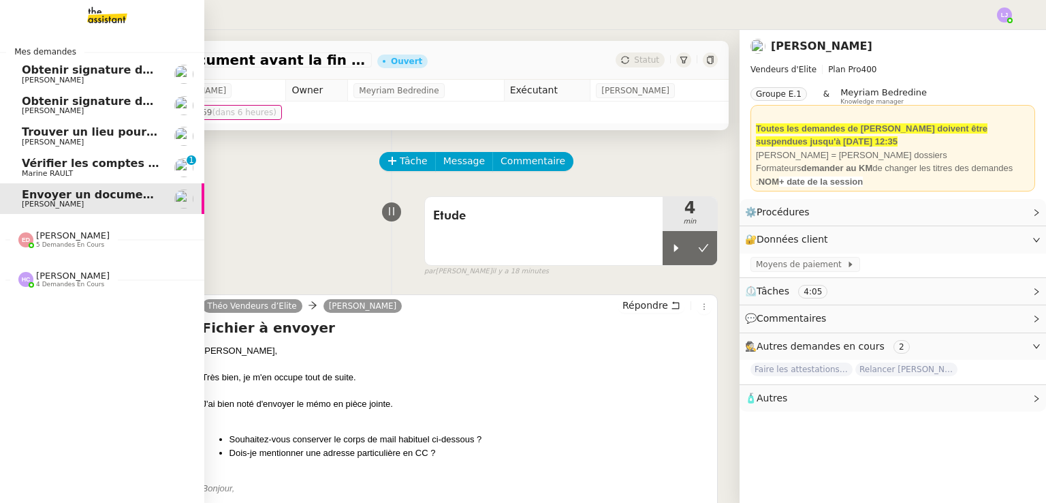
click at [93, 99] on span "Obtenir signature de [PERSON_NAME]" at bounding box center [139, 101] width 234 height 13
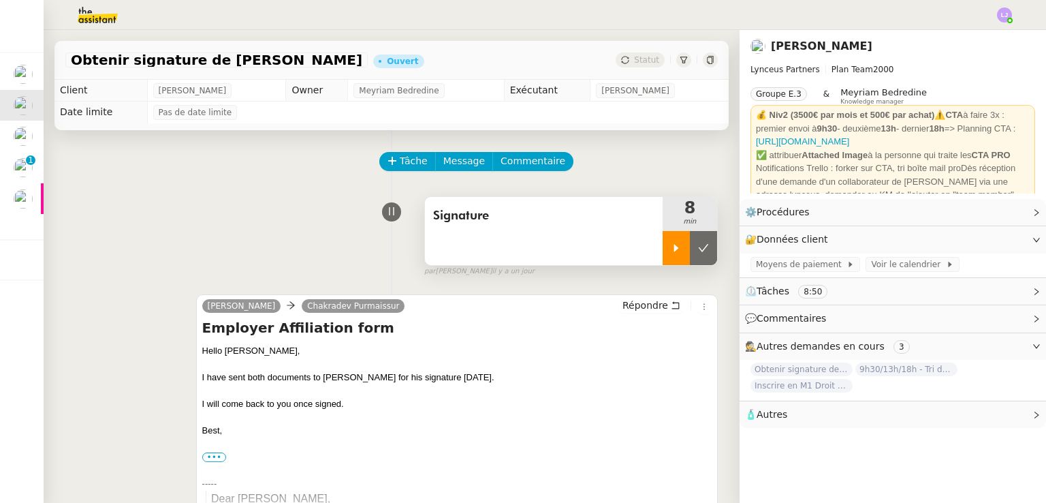
click at [663, 257] on div at bounding box center [676, 248] width 27 height 34
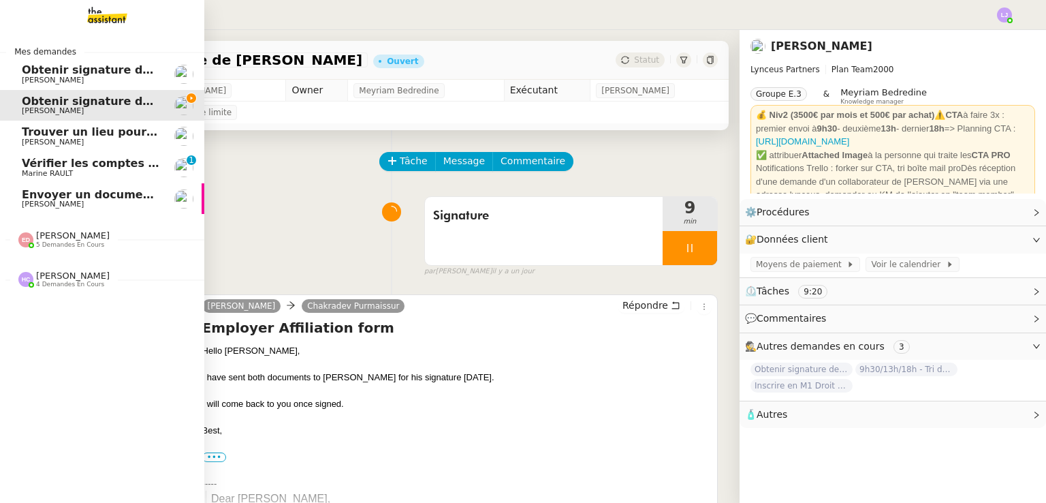
click at [174, 80] on img at bounding box center [183, 74] width 19 height 19
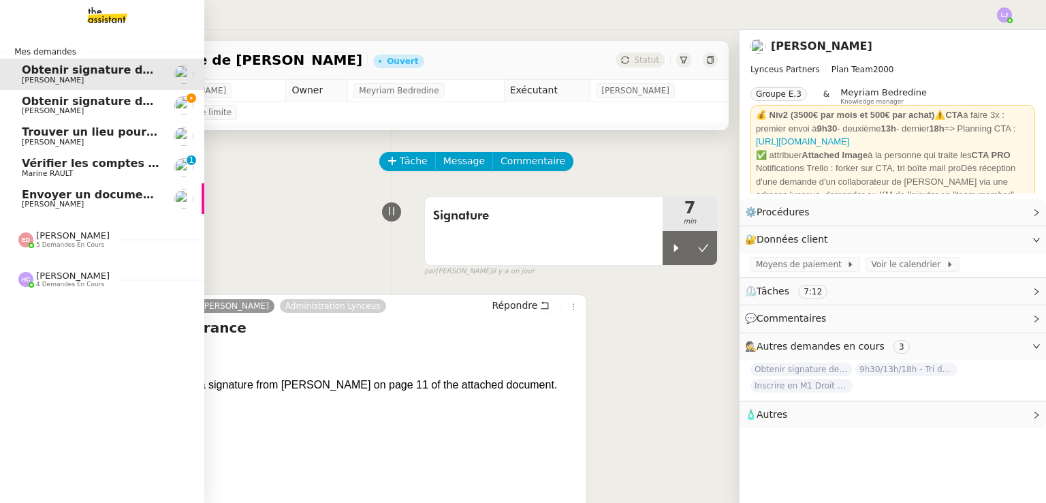
click at [36, 104] on span "Obtenir signature de [PERSON_NAME]" at bounding box center [139, 101] width 234 height 13
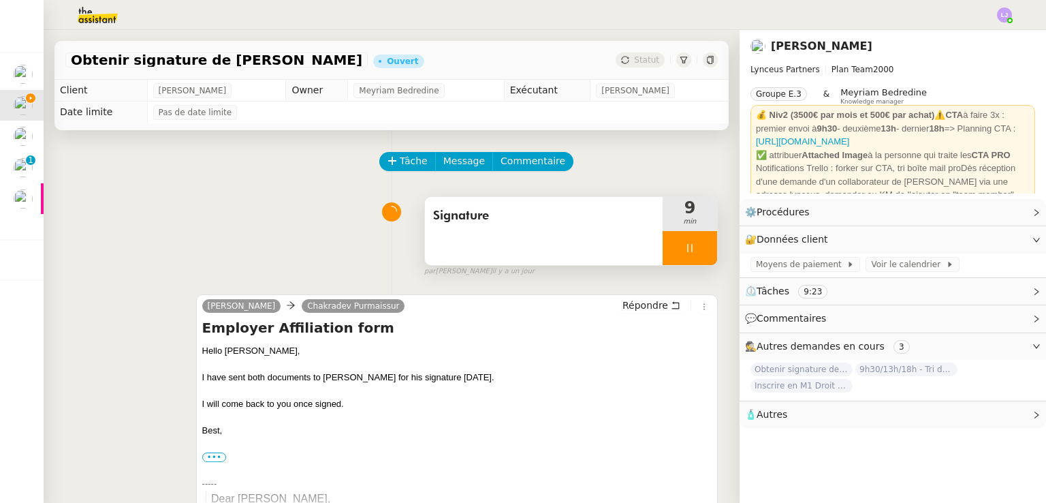
click at [687, 243] on div at bounding box center [690, 248] width 55 height 34
click at [690, 243] on button at bounding box center [703, 248] width 27 height 34
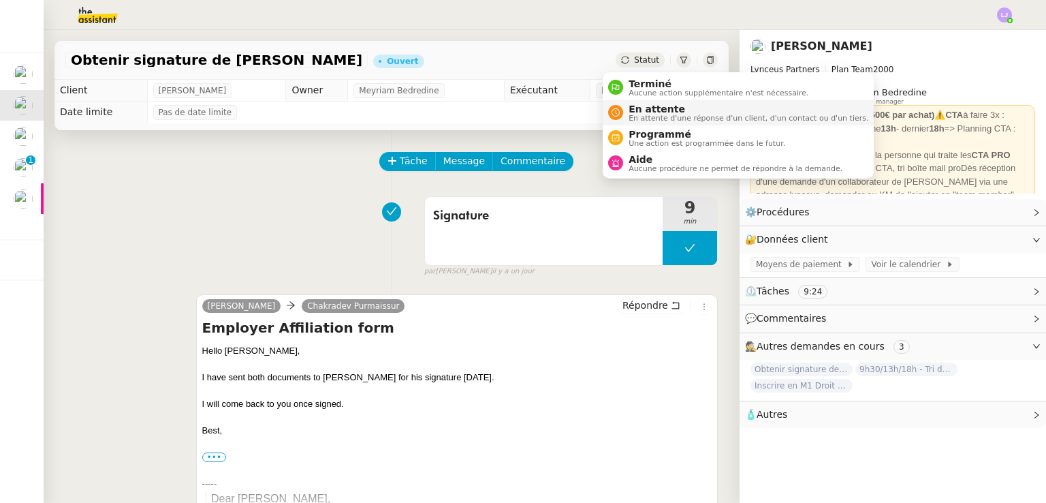
click at [649, 108] on span "En attente" at bounding box center [749, 109] width 240 height 11
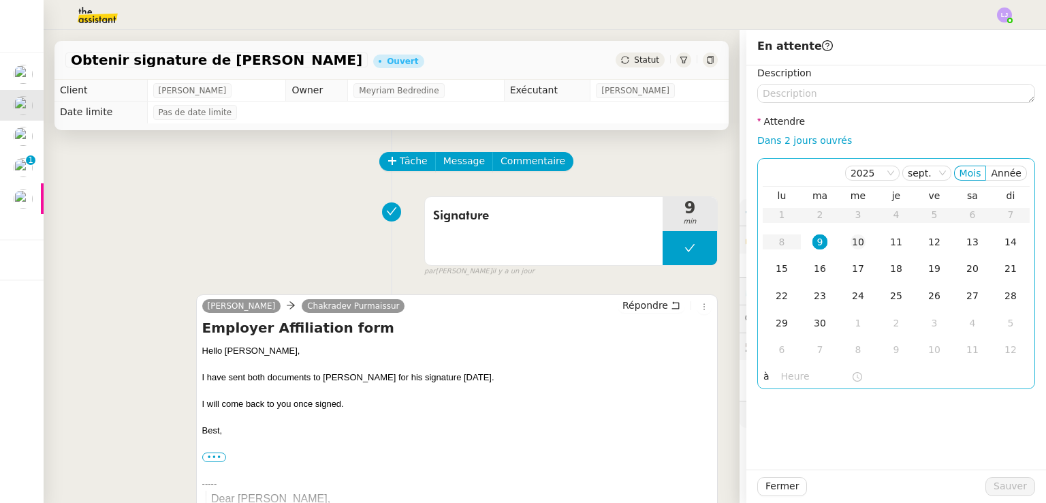
click at [852, 239] on div "10" at bounding box center [858, 241] width 15 height 15
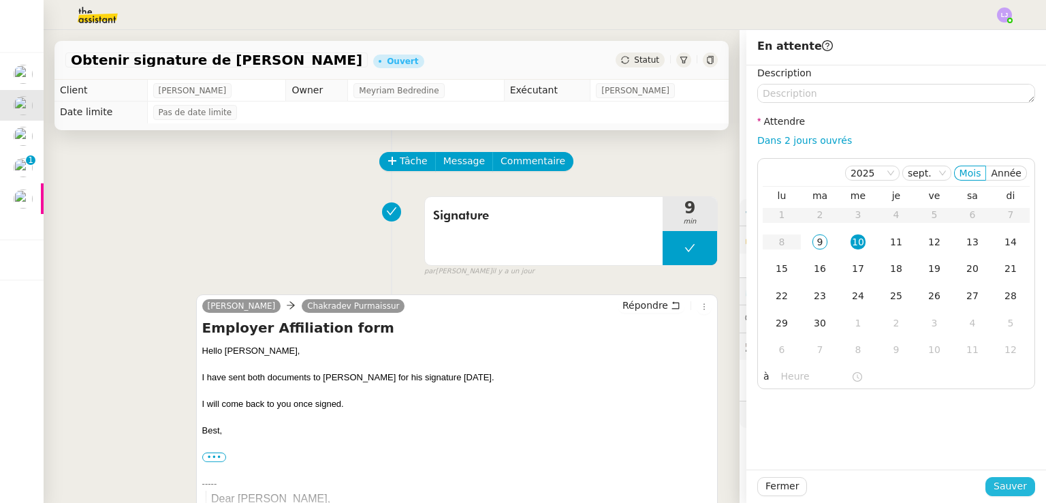
click at [1024, 489] on button "Sauver" at bounding box center [1011, 486] width 50 height 19
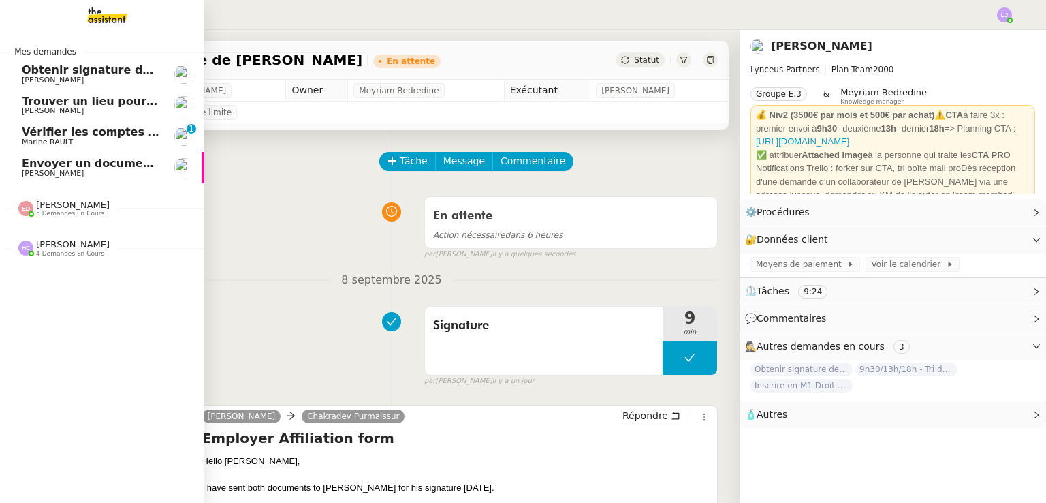
click at [166, 83] on link "Obtenir signature de [PERSON_NAME]" at bounding box center [102, 74] width 204 height 31
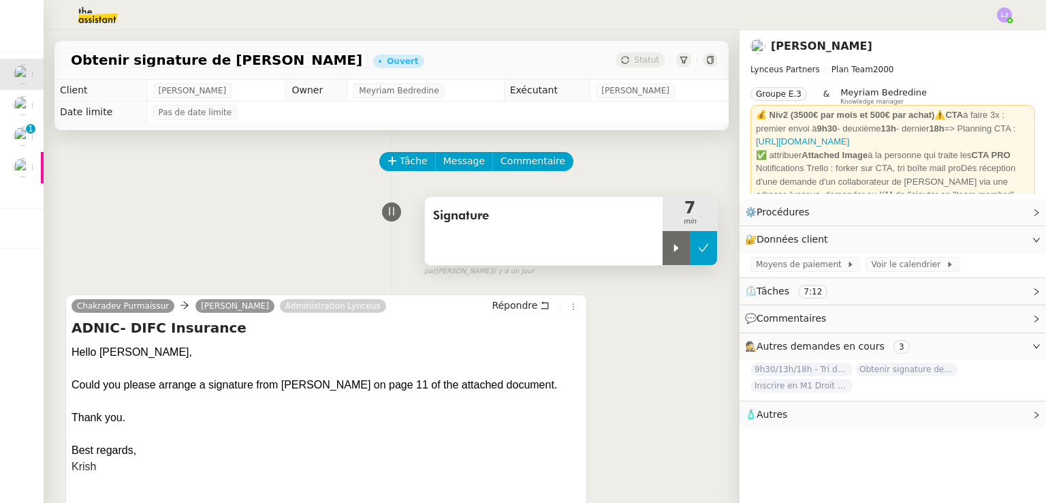
click at [694, 257] on button at bounding box center [703, 248] width 27 height 34
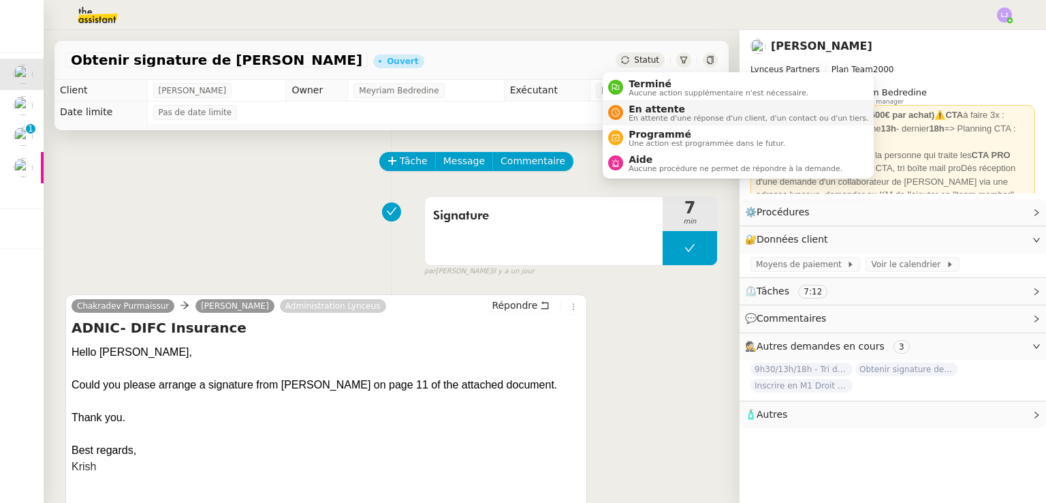
click at [643, 104] on span "En attente" at bounding box center [749, 109] width 240 height 11
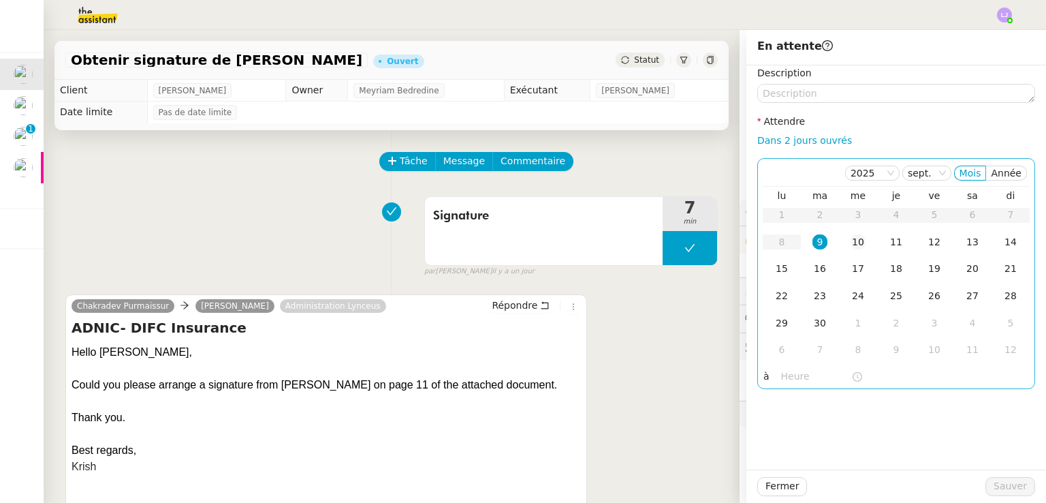
click at [851, 243] on div "10" at bounding box center [858, 241] width 15 height 15
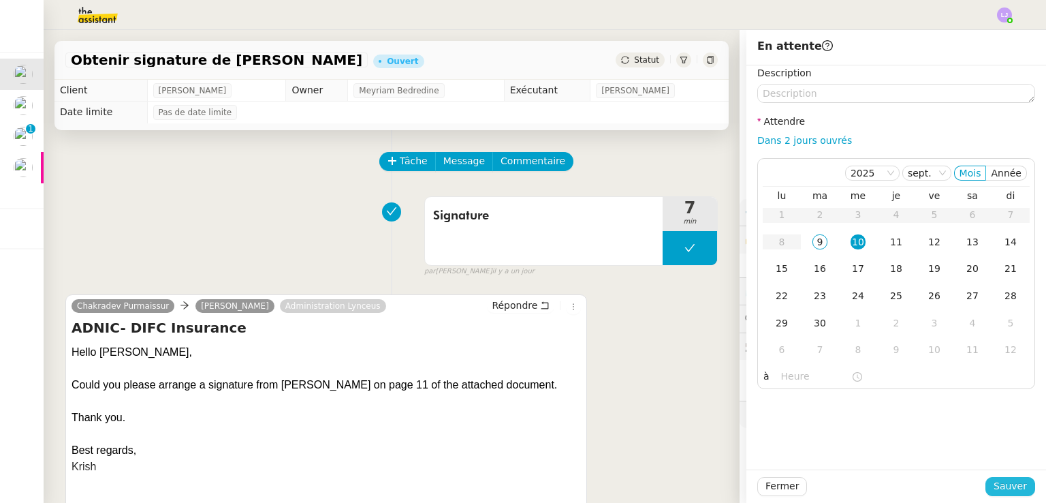
click at [1014, 486] on span "Sauver" at bounding box center [1010, 486] width 33 height 16
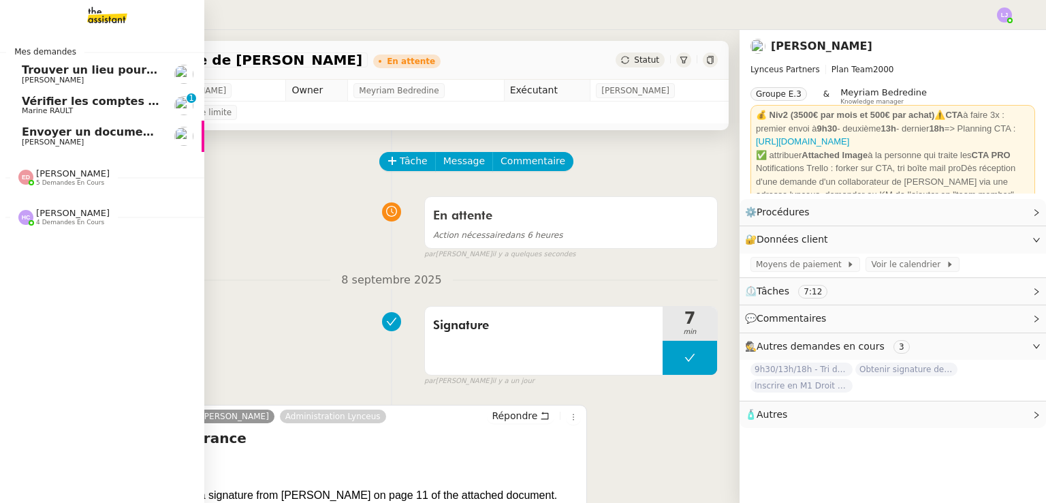
click at [161, 134] on link "Envoyer un document avant la fin de journée [PERSON_NAME]" at bounding box center [102, 136] width 204 height 31
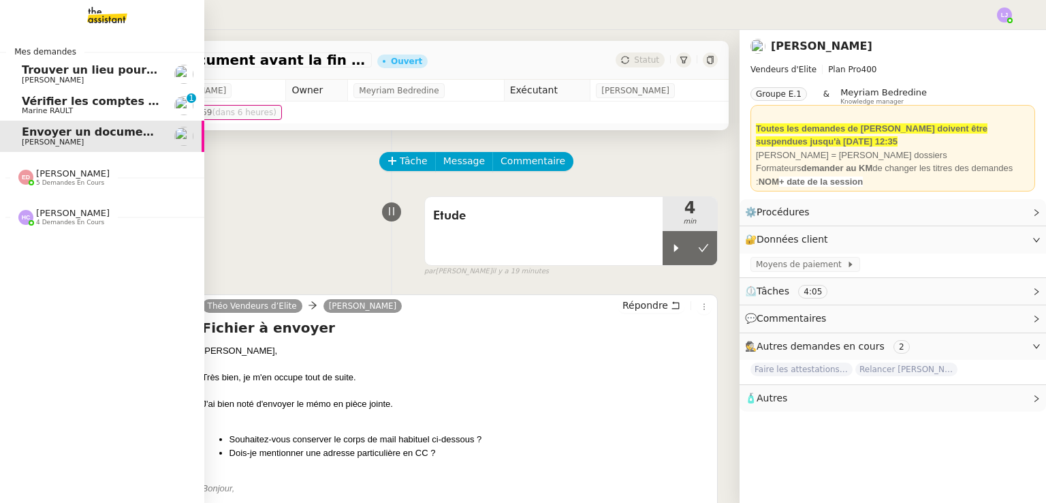
click at [174, 110] on img at bounding box center [183, 105] width 19 height 19
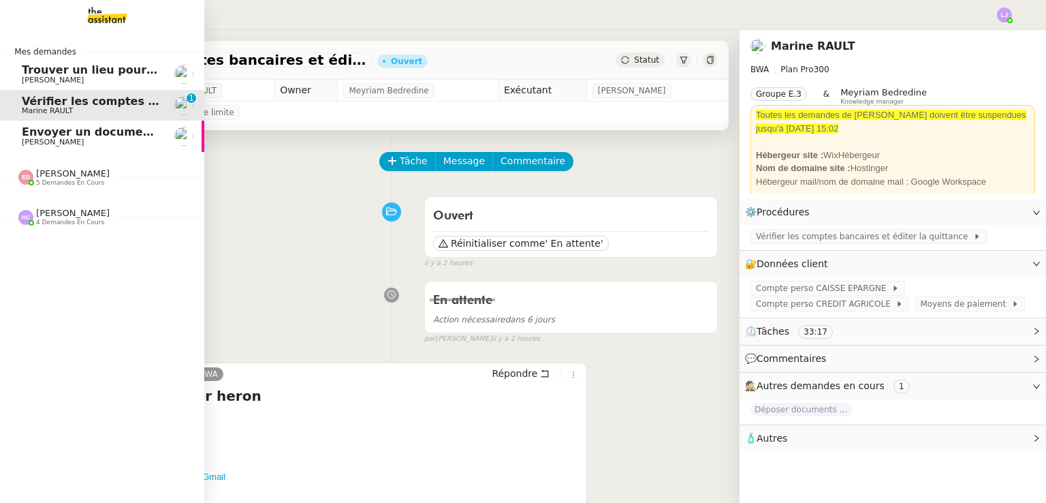
click at [33, 74] on span "Trouver un lieu pour séminaire le [DATE]" at bounding box center [146, 69] width 249 height 13
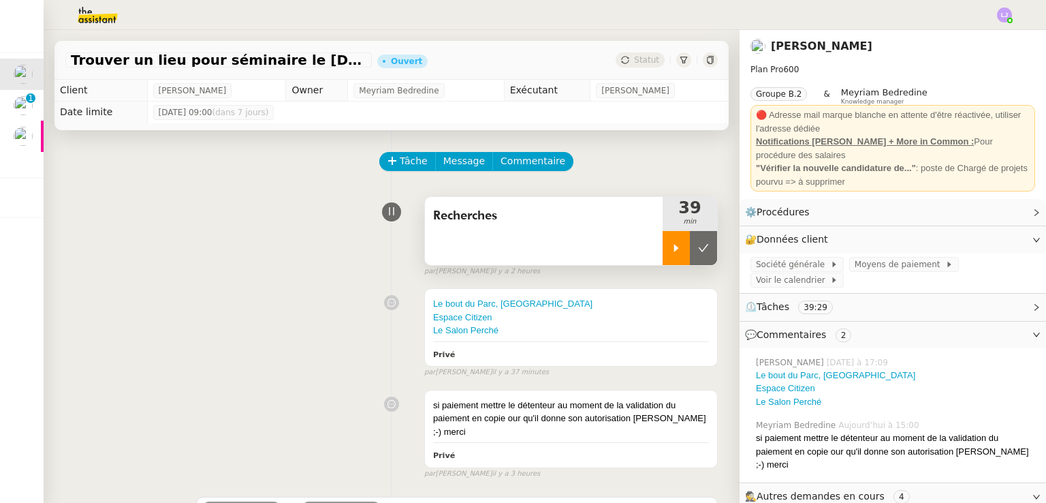
click at [671, 246] on icon at bounding box center [676, 248] width 11 height 11
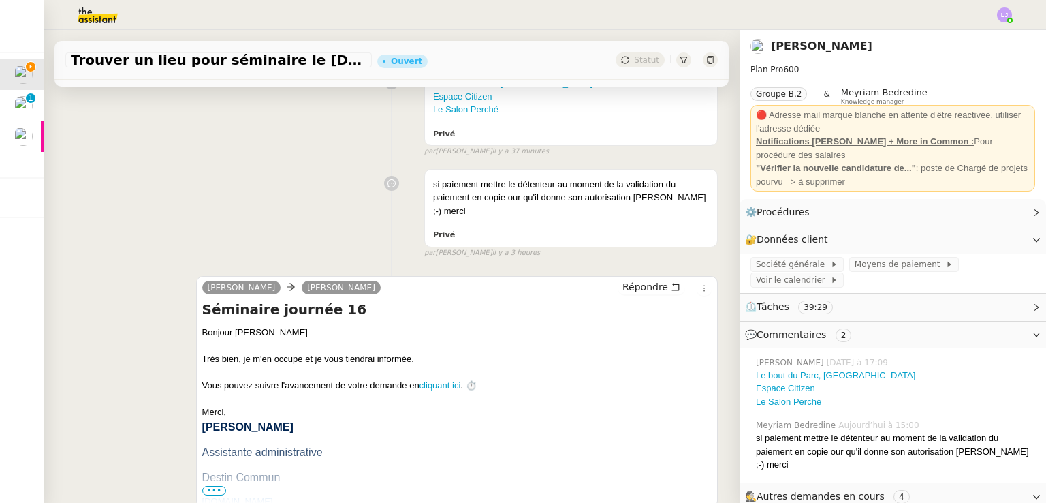
scroll to position [559, 0]
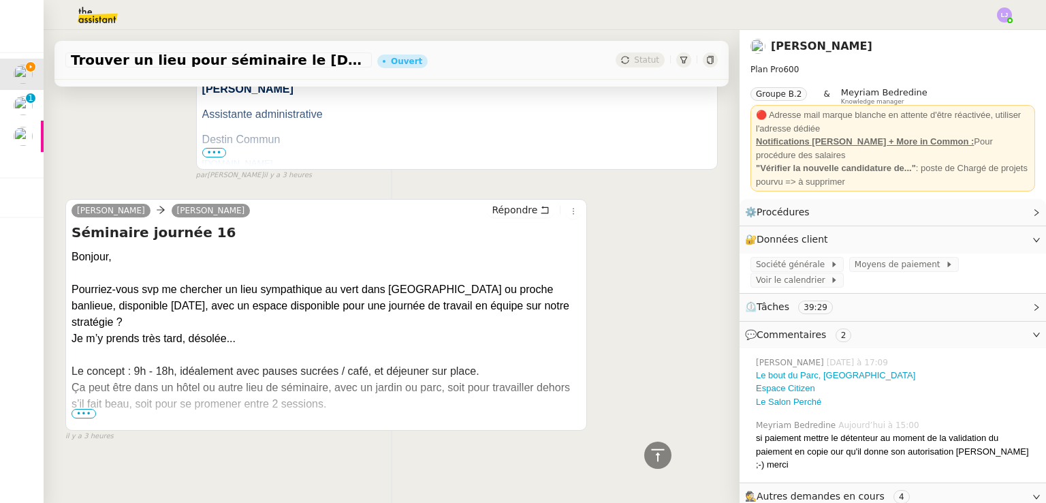
click at [93, 396] on div "Ça peut être dans un hôtel ou autre lieu de séminaire, avec un jardin ou parc, …" at bounding box center [327, 395] width 510 height 33
click at [76, 409] on span "•••" at bounding box center [84, 414] width 25 height 10
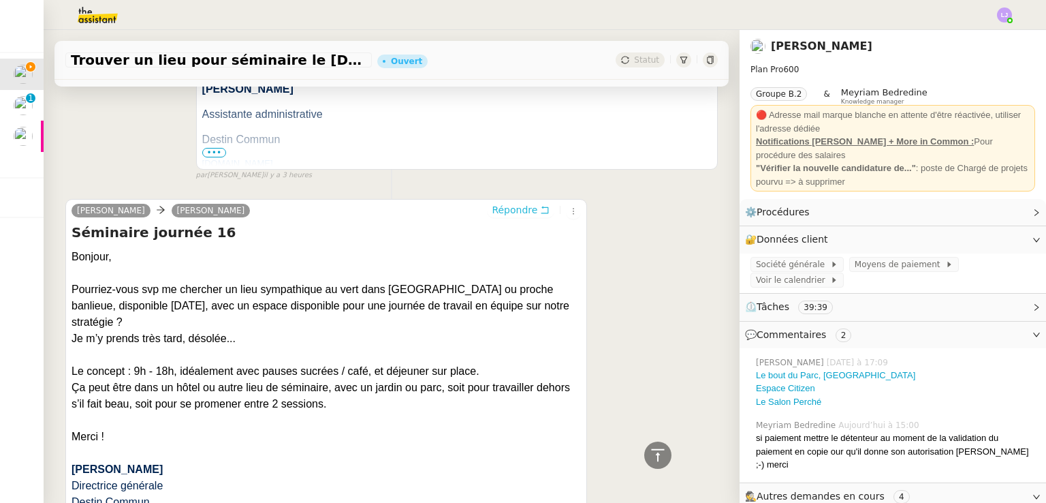
click at [521, 203] on span "Répondre" at bounding box center [515, 210] width 46 height 14
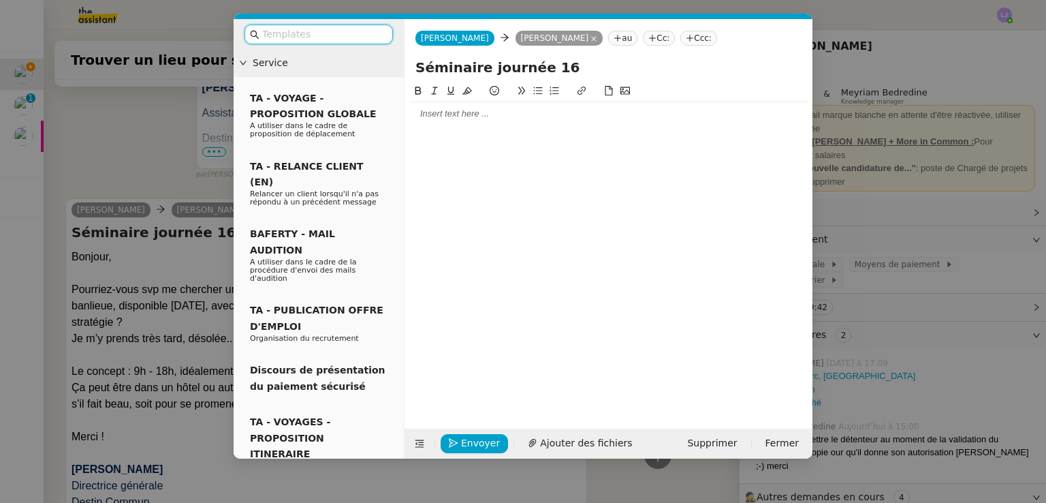
scroll to position [665, 0]
click at [497, 112] on div at bounding box center [608, 114] width 397 height 12
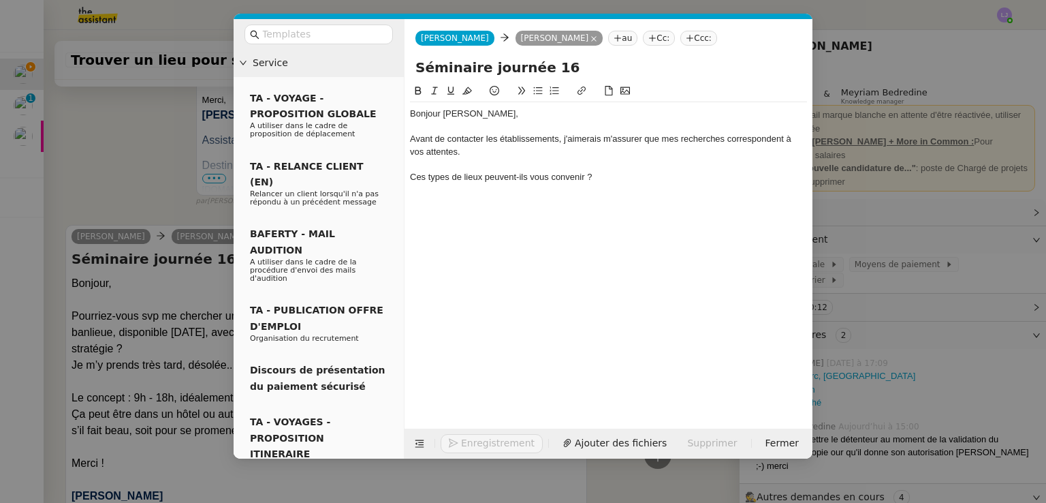
scroll to position [758, 0]
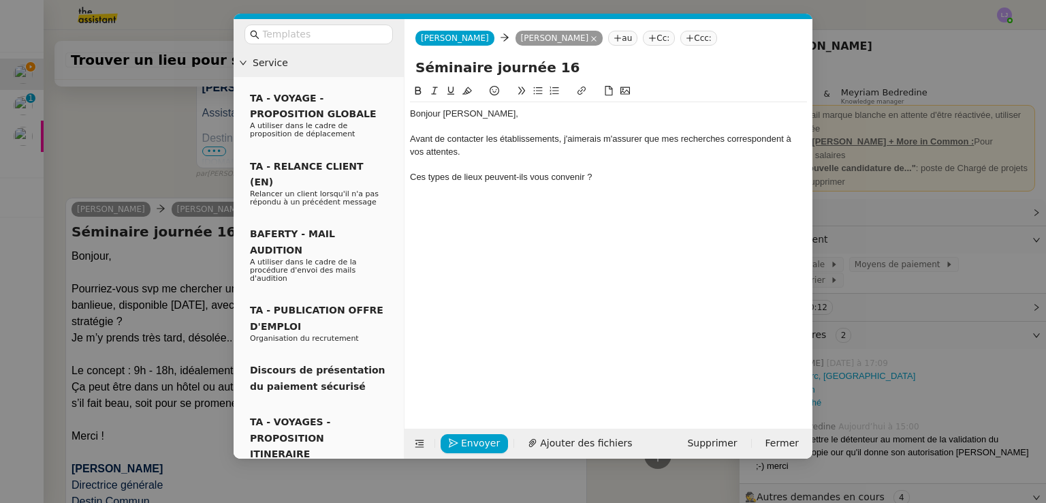
click at [469, 177] on div "Ces types de lieux peuvent-ils vous convenir ?" at bounding box center [608, 177] width 397 height 12
click at [531, 91] on button at bounding box center [538, 91] width 16 height 16
click at [499, 200] on div at bounding box center [608, 202] width 397 height 12
click at [831, 189] on nz-modal-container "Service TA - VOYAGE - PROPOSITION GLOBALE A utiliser dans le cadre de propositi…" at bounding box center [523, 251] width 1046 height 503
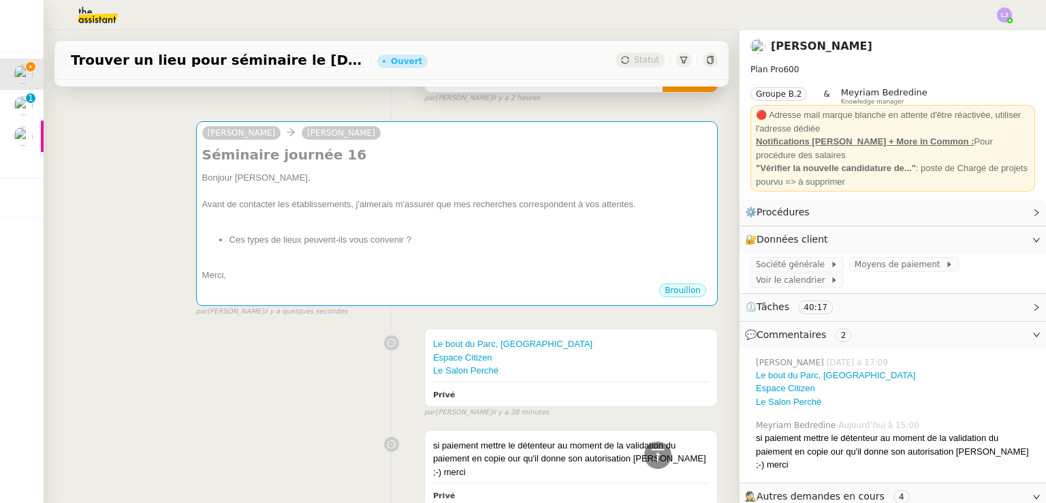
scroll to position [161, 0]
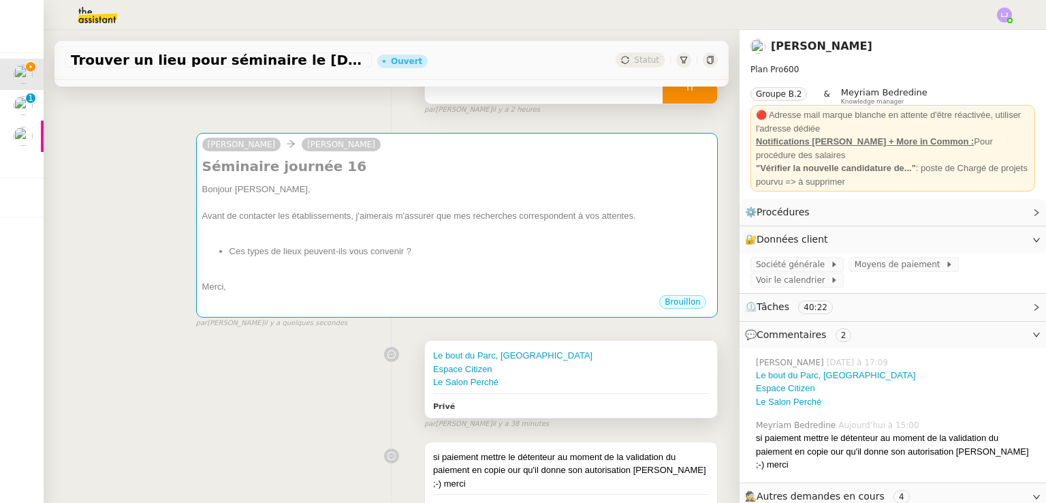
click at [664, 377] on div "Le Salon Perché" at bounding box center [571, 382] width 276 height 14
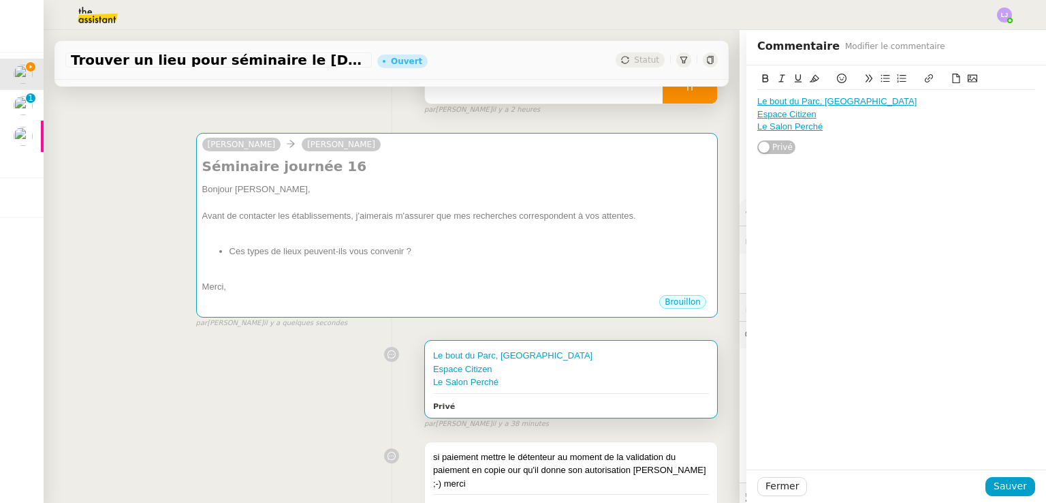
click at [862, 143] on div "Le bout du Parc, [GEOGRAPHIC_DATA] Espace Citizen Le Salon Perché Privé" at bounding box center [897, 109] width 278 height 89
click at [840, 118] on div "Espace Citizen" at bounding box center [897, 114] width 278 height 12
copy div "Le bout du Parc, [GEOGRAPHIC_DATA] Espace Citizen Le Salon Perché"
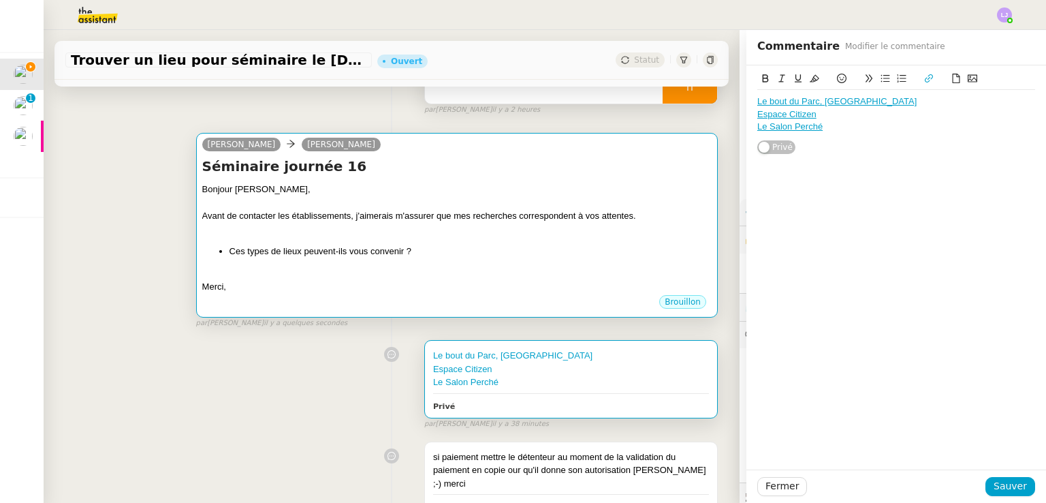
click at [474, 200] on div at bounding box center [457, 203] width 510 height 14
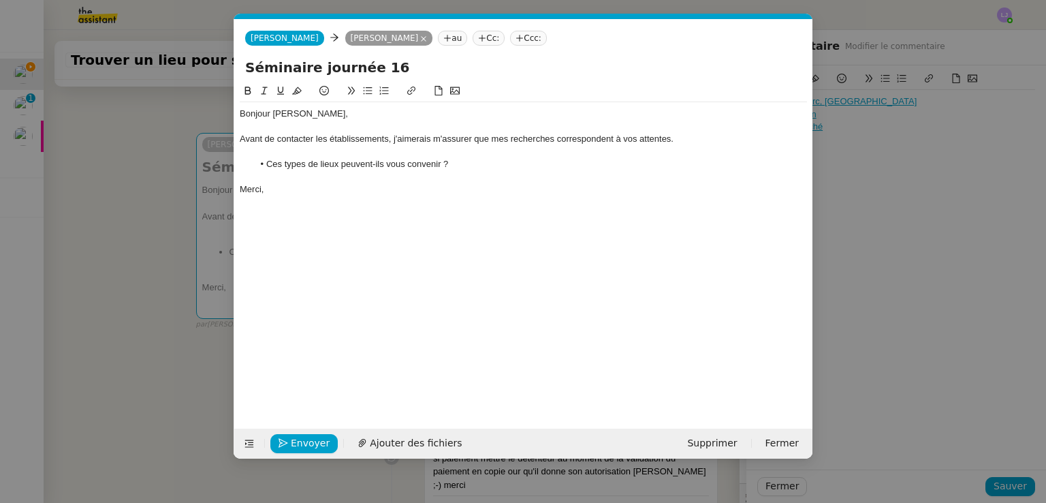
scroll to position [0, 29]
click at [510, 170] on li "Ces types de lieux peuvent-ils vous convenir ?" at bounding box center [530, 164] width 555 height 12
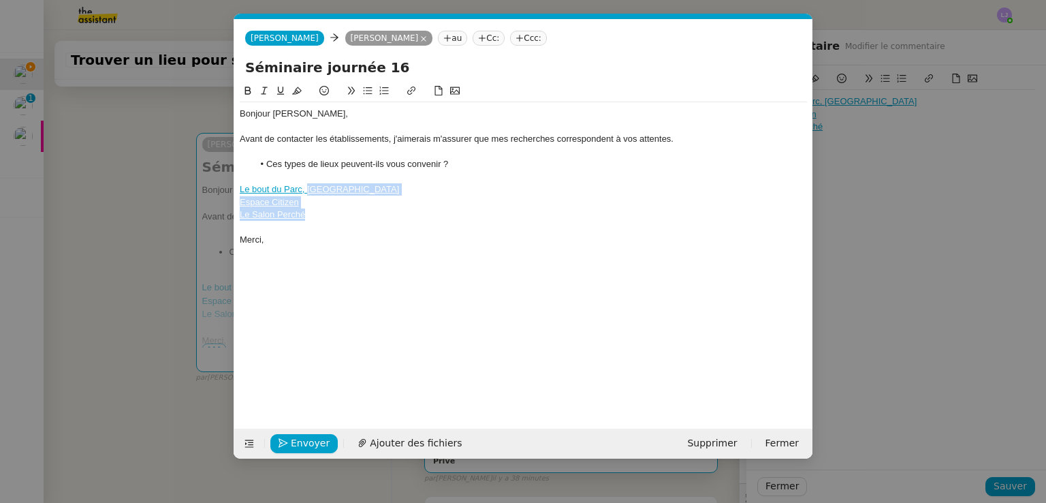
drag, startPoint x: 324, startPoint y: 217, endPoint x: 307, endPoint y: 190, distance: 32.1
click at [307, 190] on div "Bonjour [PERSON_NAME], Avant de contacter les établissements, j'aimerais m'assu…" at bounding box center [524, 176] width 568 height 149
click at [387, 90] on icon at bounding box center [384, 91] width 10 height 10
click at [403, 167] on li "Ces types de lieux peuvent-ils vous convenir ?" at bounding box center [530, 164] width 555 height 12
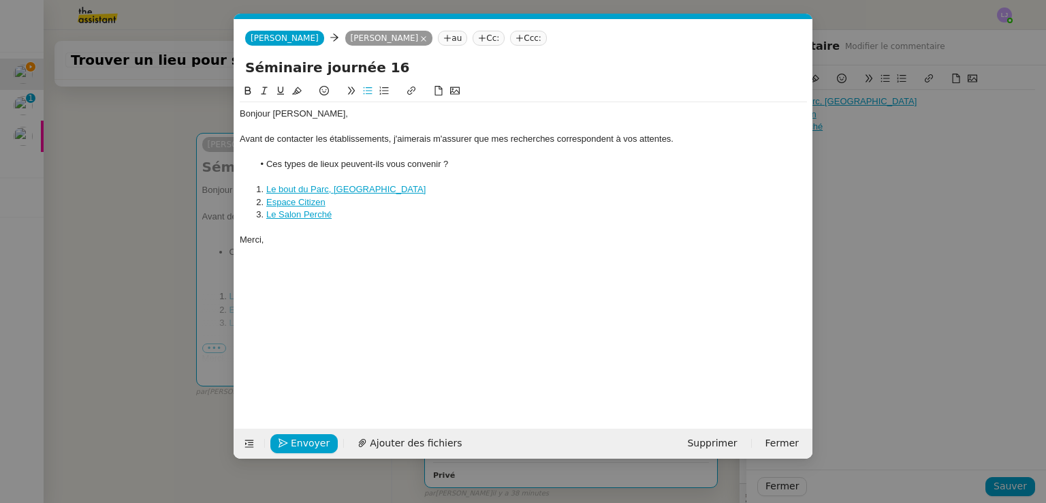
click at [356, 191] on link "Le bout du Parc, [GEOGRAPHIC_DATA]" at bounding box center [345, 189] width 159 height 10
click at [331, 213] on link "[URL][DOMAIN_NAME]" at bounding box center [284, 214] width 93 height 18
click at [373, 183] on li "Le bout du Parc, [GEOGRAPHIC_DATA]" at bounding box center [530, 189] width 555 height 12
click at [314, 202] on link "Espace Citizen" at bounding box center [295, 202] width 59 height 10
click at [308, 219] on link "[URL][DOMAIN_NAME]" at bounding box center [261, 226] width 93 height 18
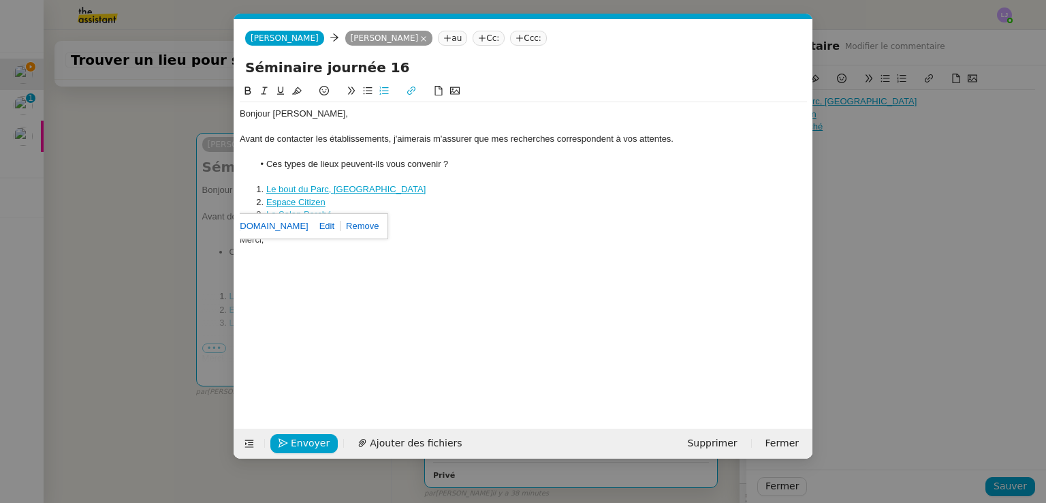
click at [380, 159] on li "Ces types de lieux peuvent-ils vous convenir ?" at bounding box center [530, 164] width 555 height 12
click at [322, 218] on link "Le Salon Perché" at bounding box center [298, 214] width 65 height 10
click at [296, 238] on link "[URL][DOMAIN_NAME]" at bounding box center [264, 239] width 93 height 18
click at [550, 200] on li "Espace Citizen" at bounding box center [530, 202] width 555 height 12
click at [388, 140] on div "Avant de contacter les établissements, j'aimerais m'assurer que mes recherches …" at bounding box center [524, 139] width 568 height 12
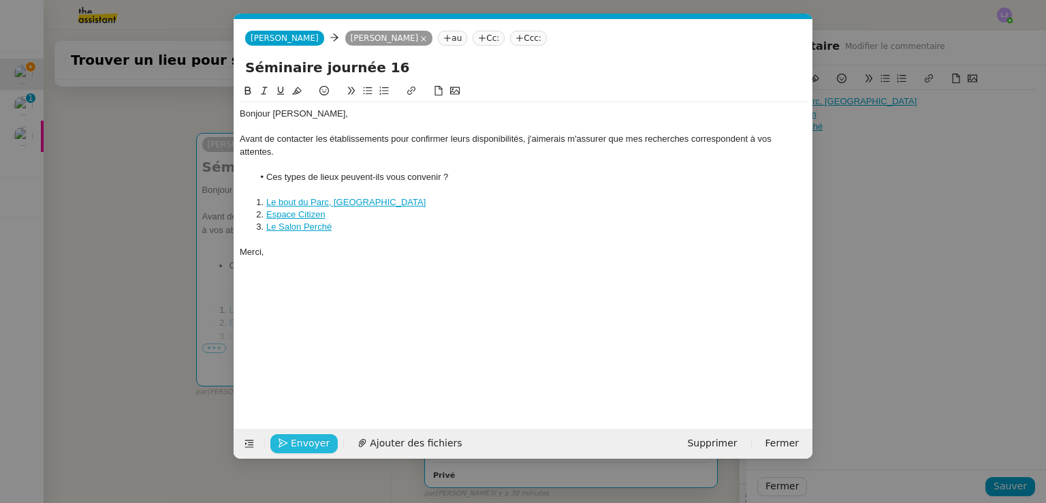
click at [311, 442] on span "Envoyer" at bounding box center [310, 443] width 39 height 16
click at [311, 442] on span "Confirmer l'envoi" at bounding box center [332, 443] width 82 height 16
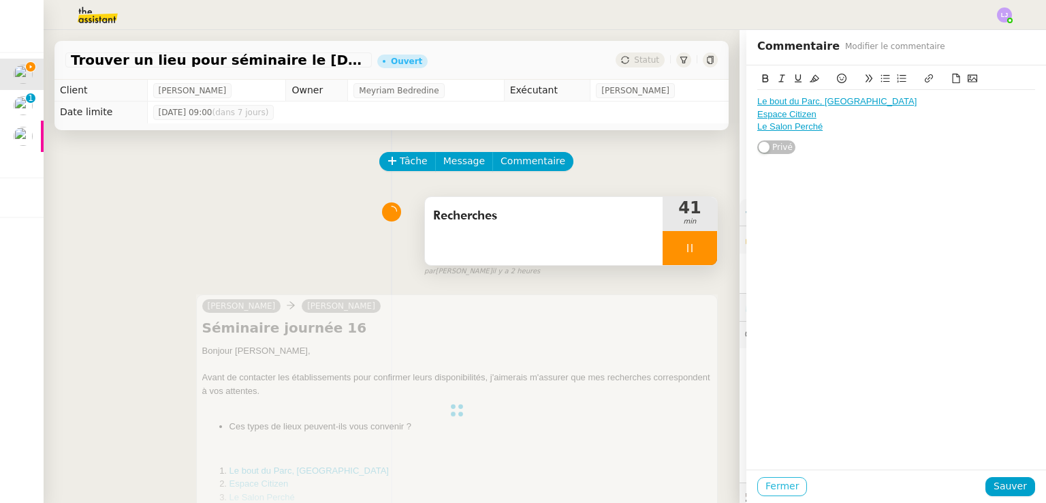
click at [774, 484] on span "Fermer" at bounding box center [782, 486] width 33 height 16
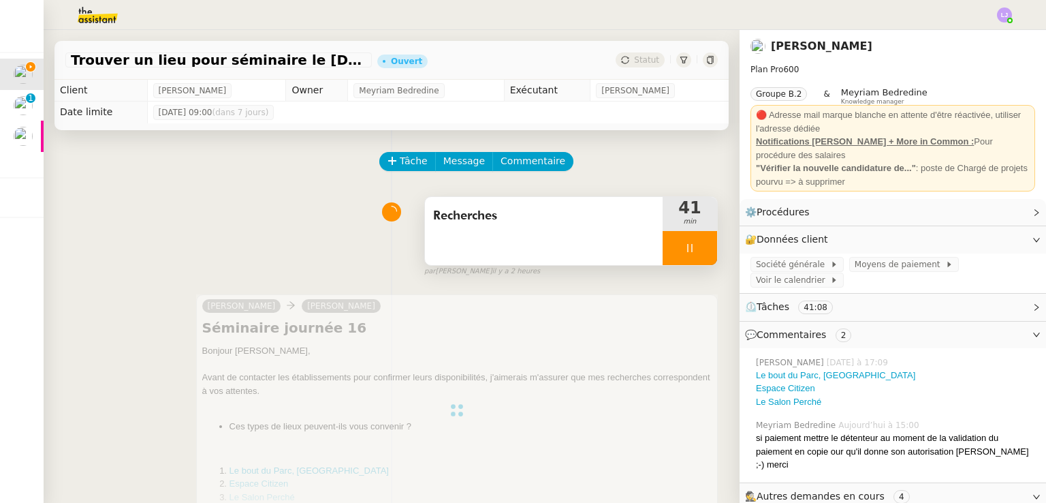
click at [547, 238] on div "Recherches" at bounding box center [544, 231] width 238 height 68
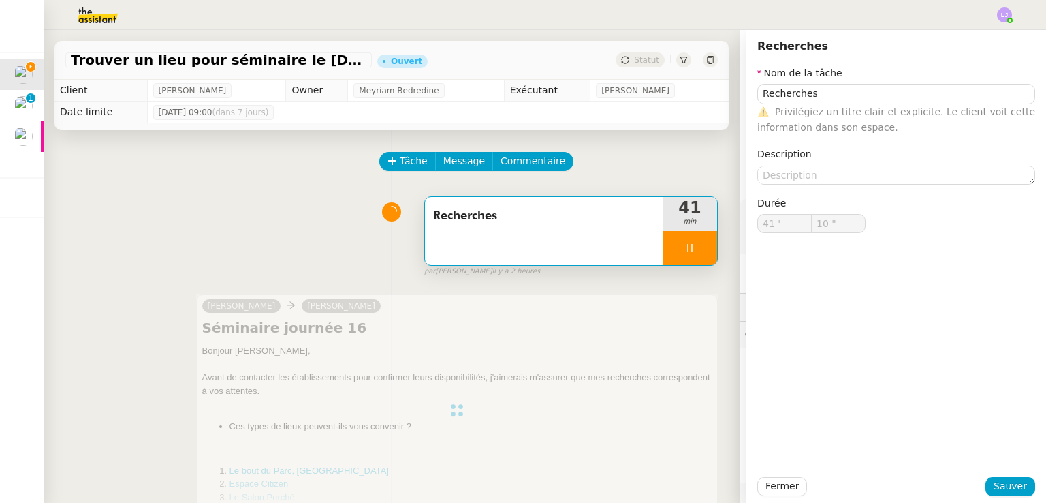
type input "11 ""
type input "Recherches"
type input "41 '"
type input "11 ""
click at [861, 97] on input "Recherches" at bounding box center [897, 94] width 278 height 20
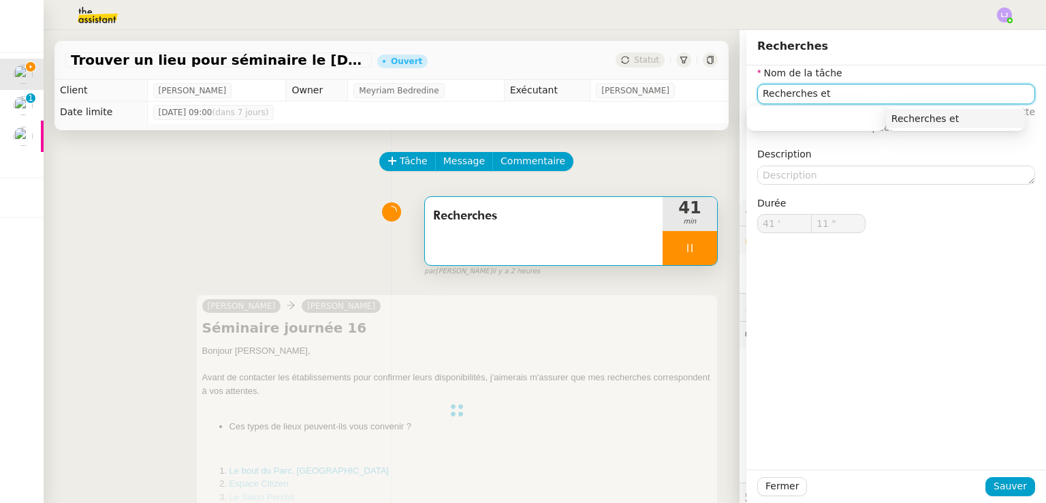
type input "Recherches et t"
type input "12 ""
type input "Recherches et transmissi"
type input "13 ""
type input "Recherches et transmission"
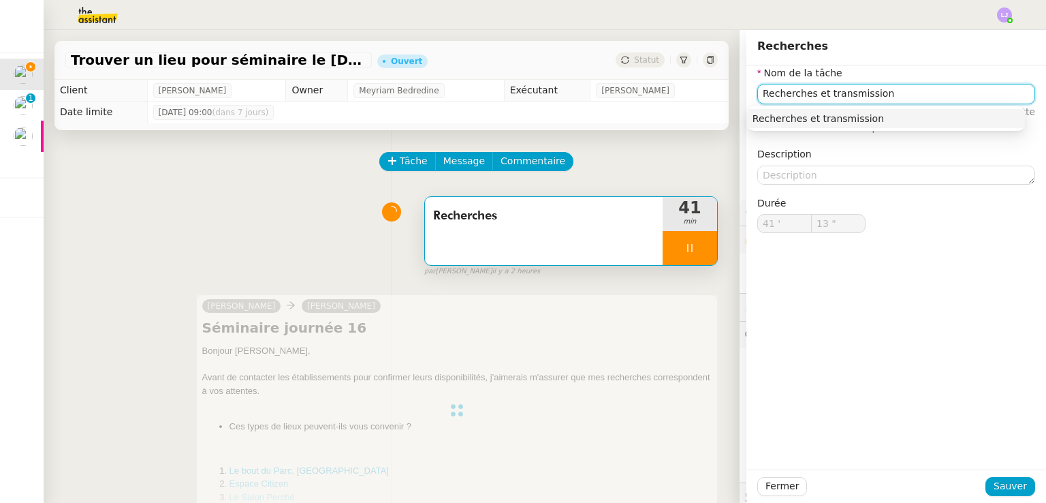
type input "14 ""
type input "Recherches et transmission"
click at [1019, 482] on button "Sauver" at bounding box center [1011, 486] width 50 height 19
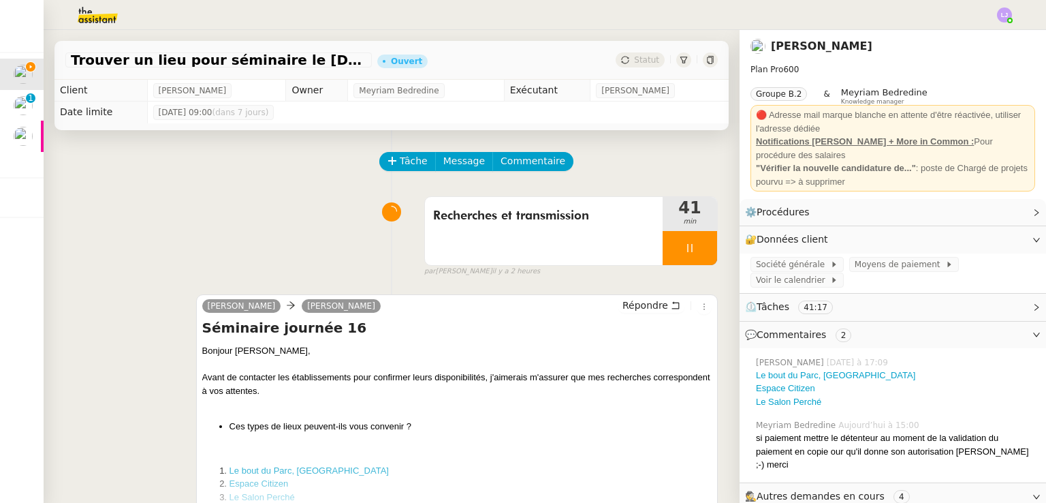
click at [693, 243] on div at bounding box center [690, 248] width 55 height 34
click at [693, 243] on button at bounding box center [703, 248] width 27 height 34
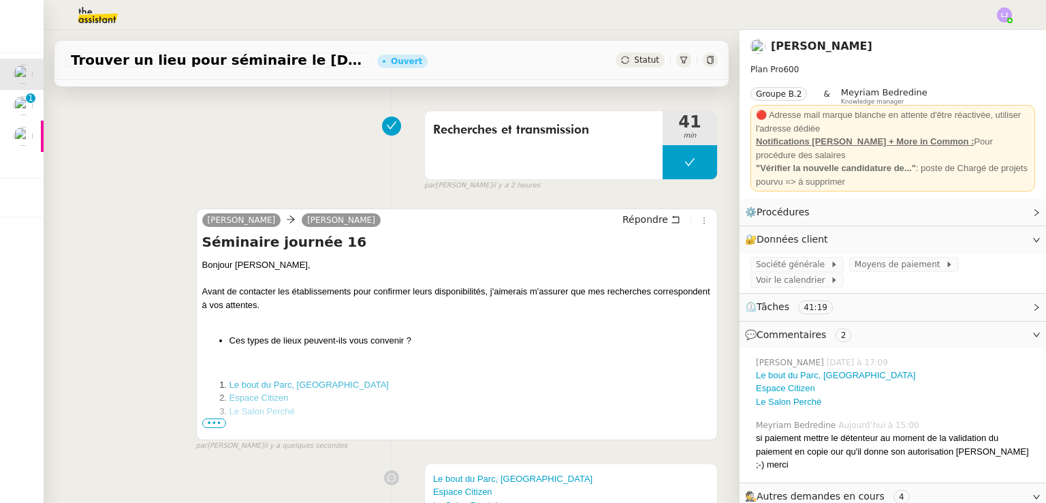
scroll to position [93, 0]
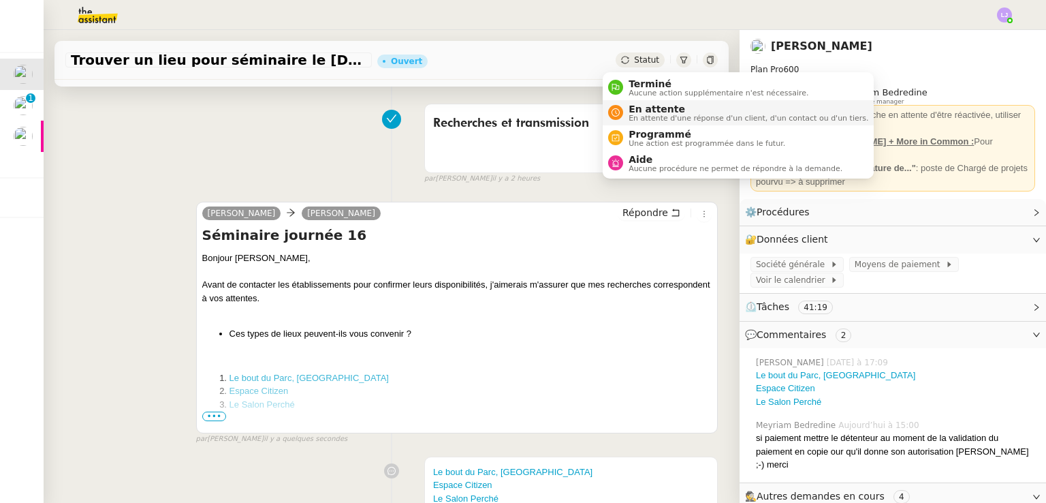
click at [643, 115] on span "En attente d'une réponse d'un client, d'un contact ou d'un tiers." at bounding box center [749, 117] width 240 height 7
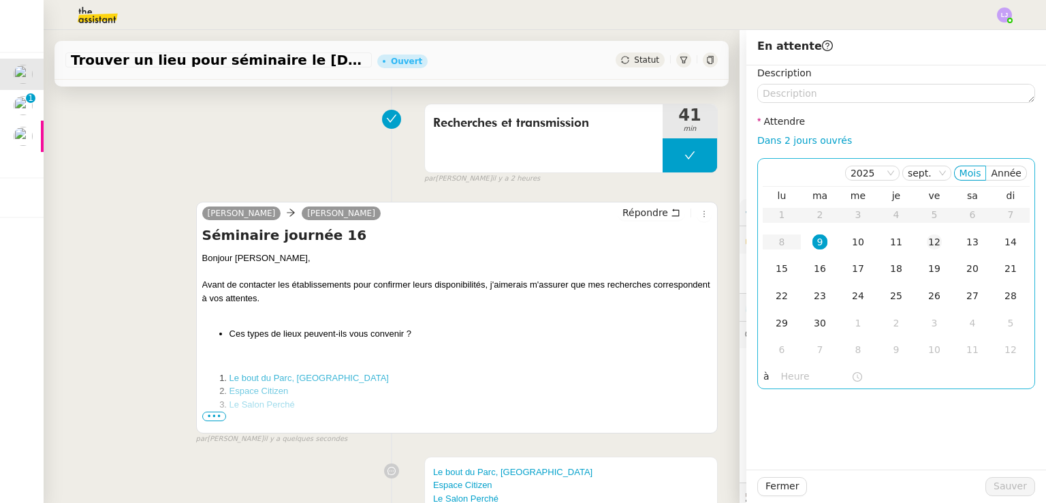
click at [927, 236] on div "12" at bounding box center [934, 241] width 15 height 15
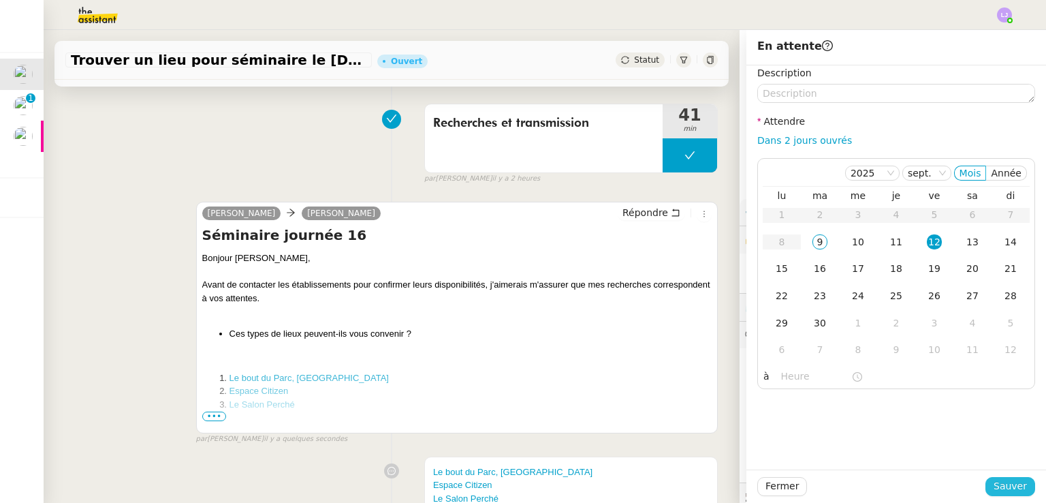
click at [1019, 486] on button "Sauver" at bounding box center [1011, 486] width 50 height 19
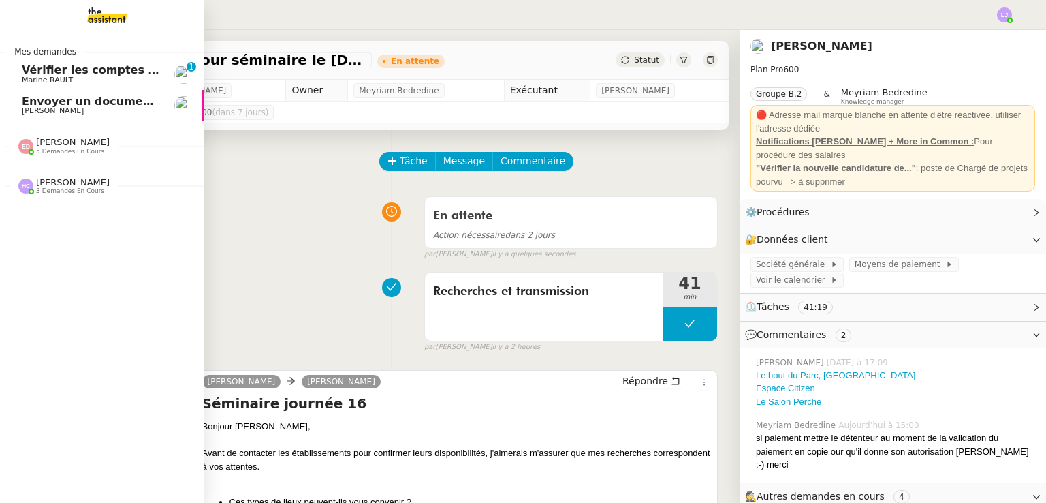
click at [79, 104] on span "Envoyer un document avant la fin de journée" at bounding box center [160, 101] width 277 height 13
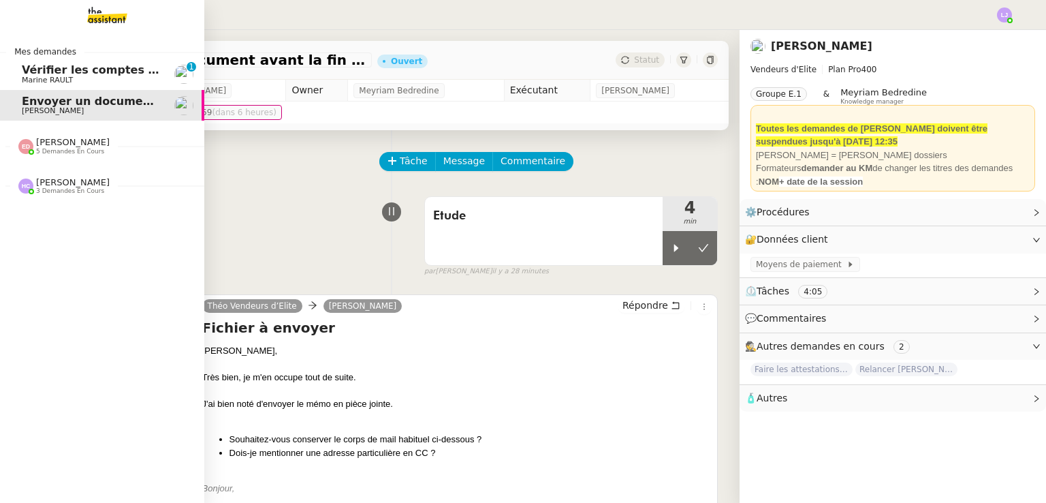
click at [121, 69] on span "Vérifier les comptes bancaires et éditer la quittance - 1 septembre 2025" at bounding box center [244, 69] width 444 height 13
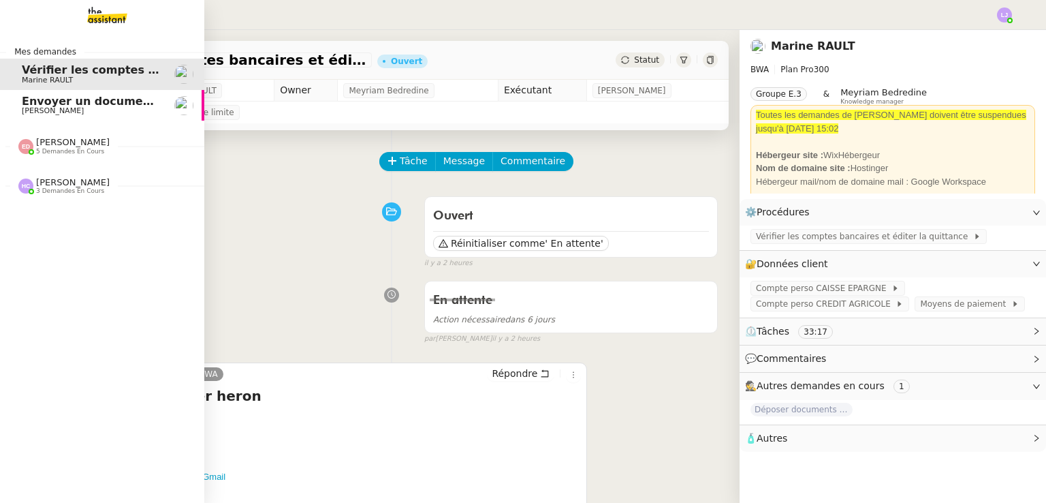
click at [9, 110] on link "Envoyer un document avant la fin de journée [PERSON_NAME]" at bounding box center [102, 105] width 204 height 31
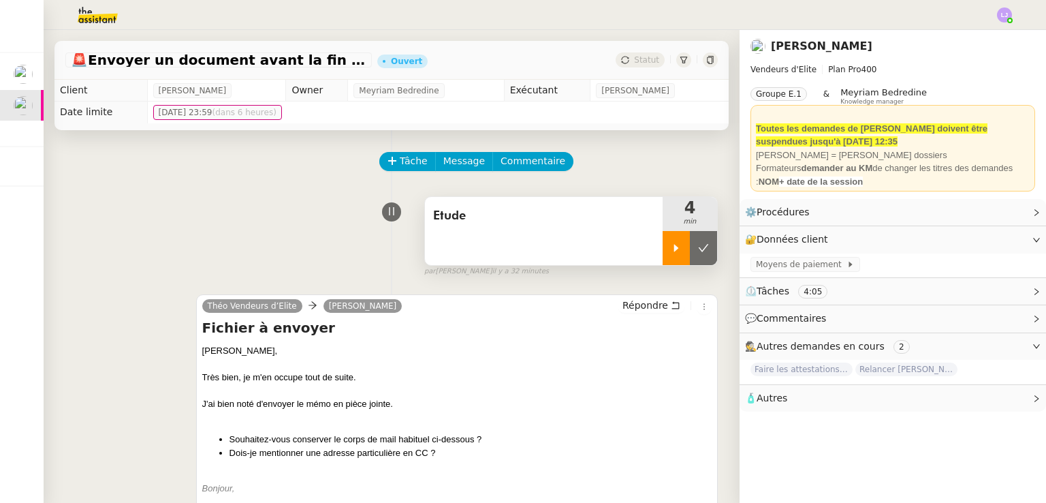
click at [664, 242] on div at bounding box center [676, 248] width 27 height 34
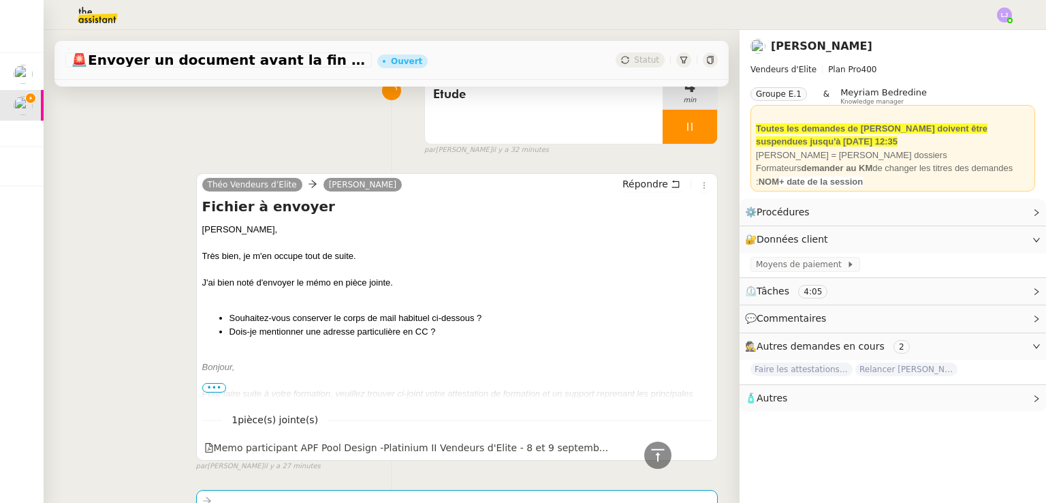
scroll to position [117, 0]
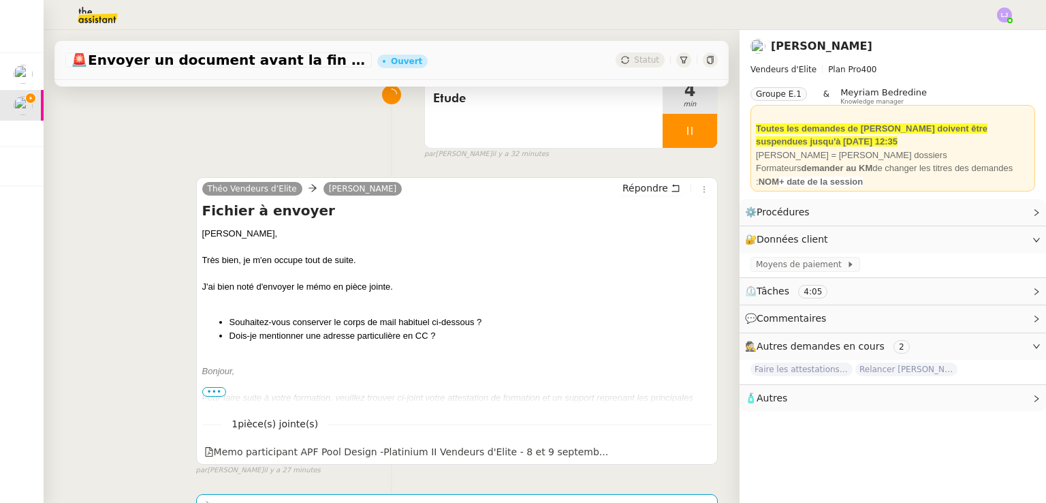
click at [642, 203] on h4 "Fichier à envoyer" at bounding box center [457, 210] width 510 height 19
click at [634, 188] on span "Répondre" at bounding box center [646, 188] width 46 height 14
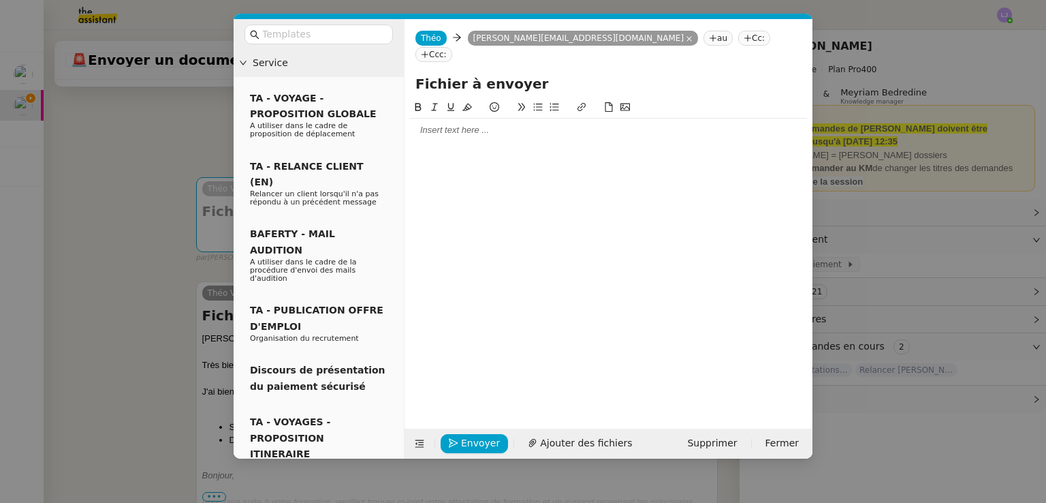
click at [540, 124] on div at bounding box center [608, 130] width 397 height 12
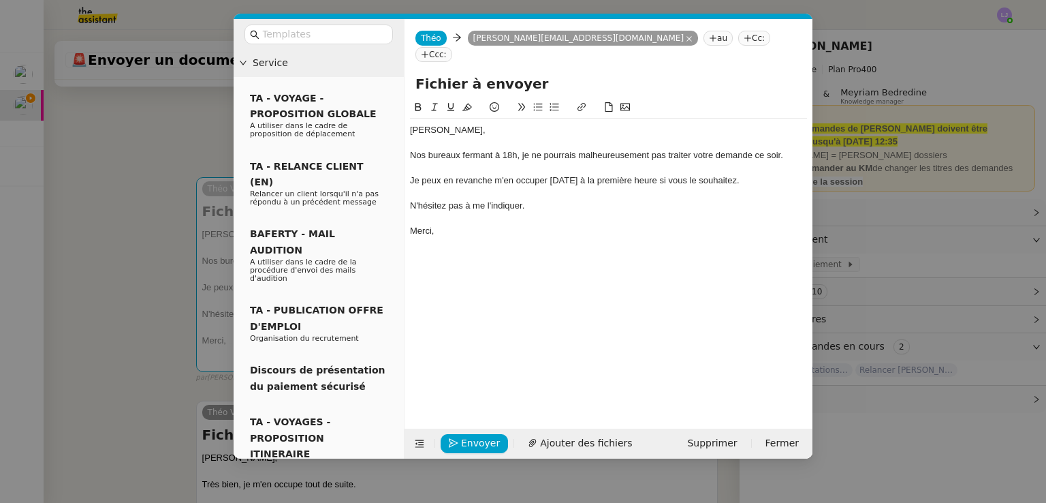
click at [527, 200] on div "N'hésitez pas à me l'indiquer." at bounding box center [608, 206] width 397 height 12
click at [484, 442] on span "Envoyer" at bounding box center [480, 443] width 39 height 16
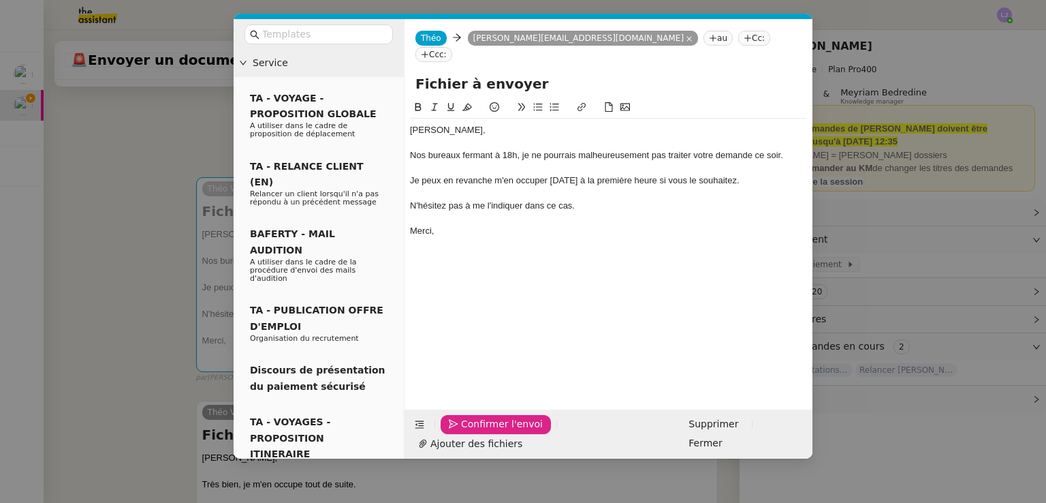
click at [484, 432] on span "Confirmer l'envoi" at bounding box center [502, 424] width 82 height 16
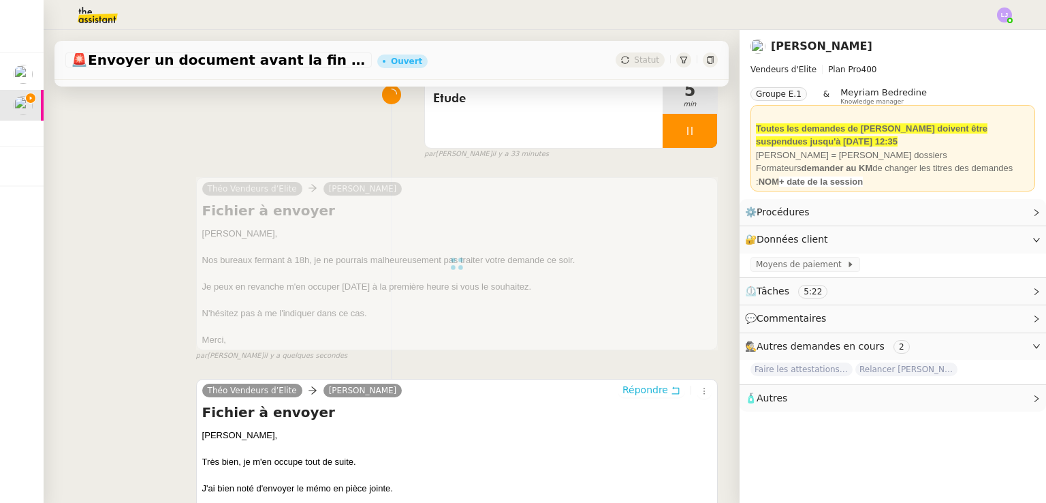
scroll to position [0, 0]
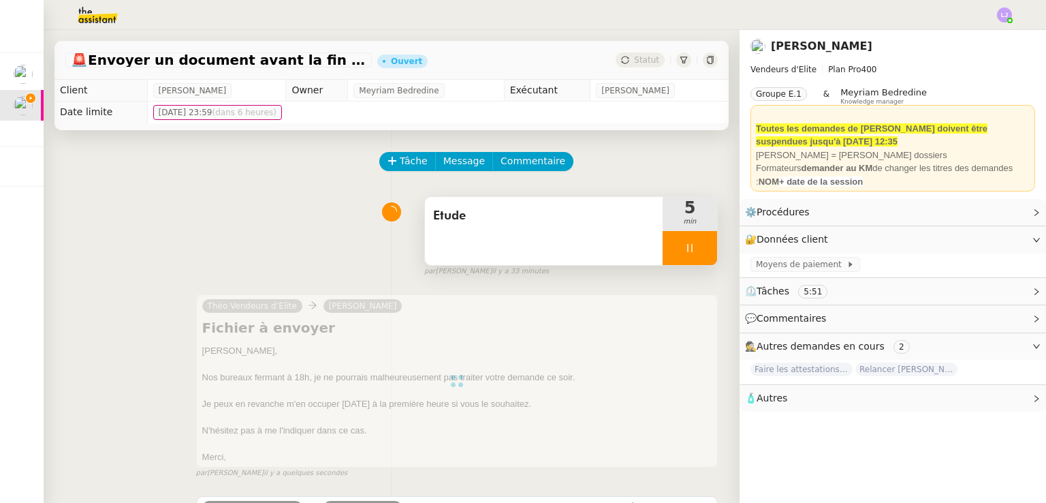
click at [690, 245] on div at bounding box center [690, 248] width 55 height 34
click at [698, 245] on icon at bounding box center [703, 248] width 11 height 11
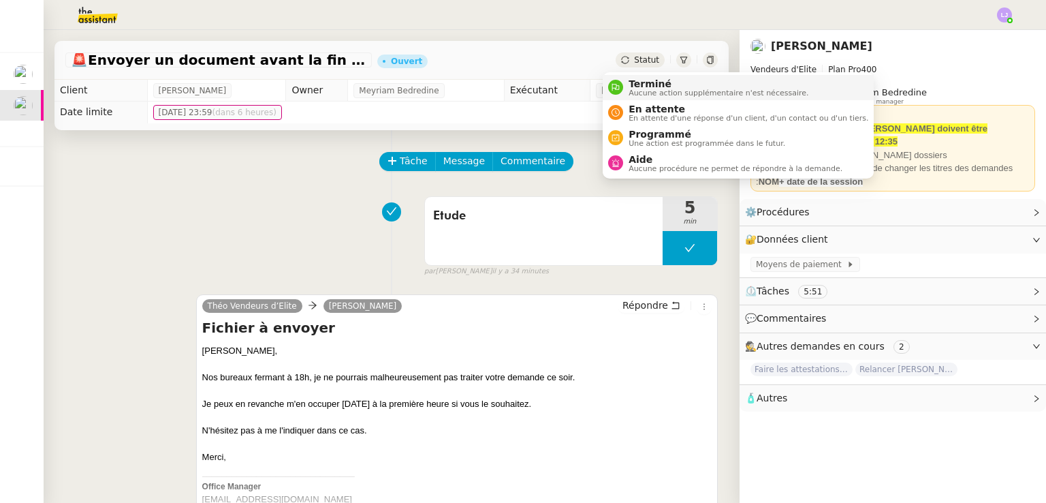
click at [642, 80] on span "Terminé" at bounding box center [719, 83] width 180 height 11
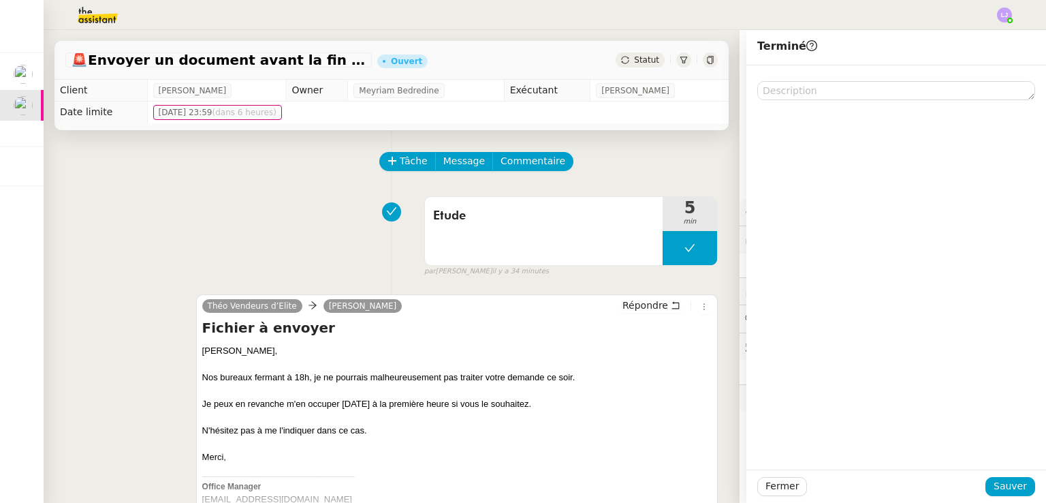
click at [1004, 496] on div "Fermer Sauver" at bounding box center [897, 485] width 300 height 33
click at [997, 488] on span "Sauver" at bounding box center [1010, 486] width 33 height 16
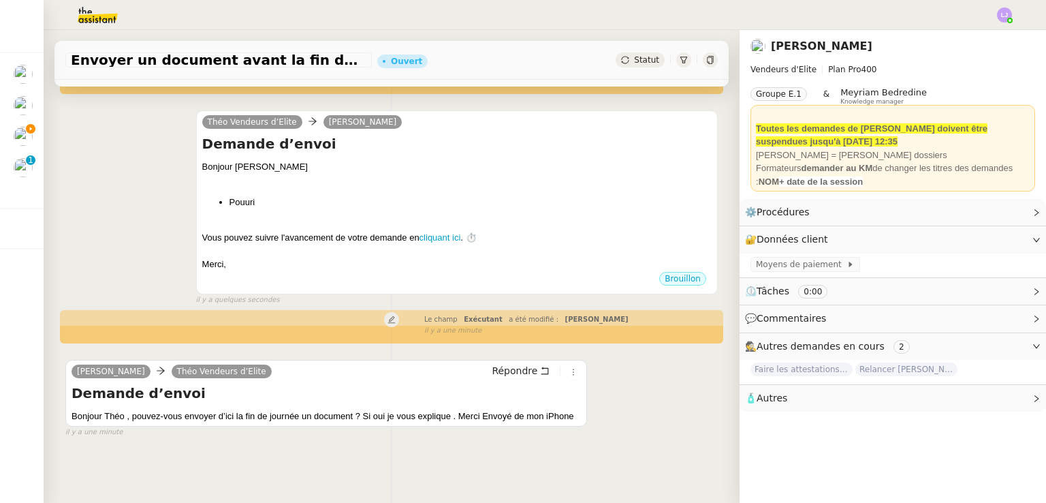
scroll to position [199, 0]
